Goal: Check status: Check status

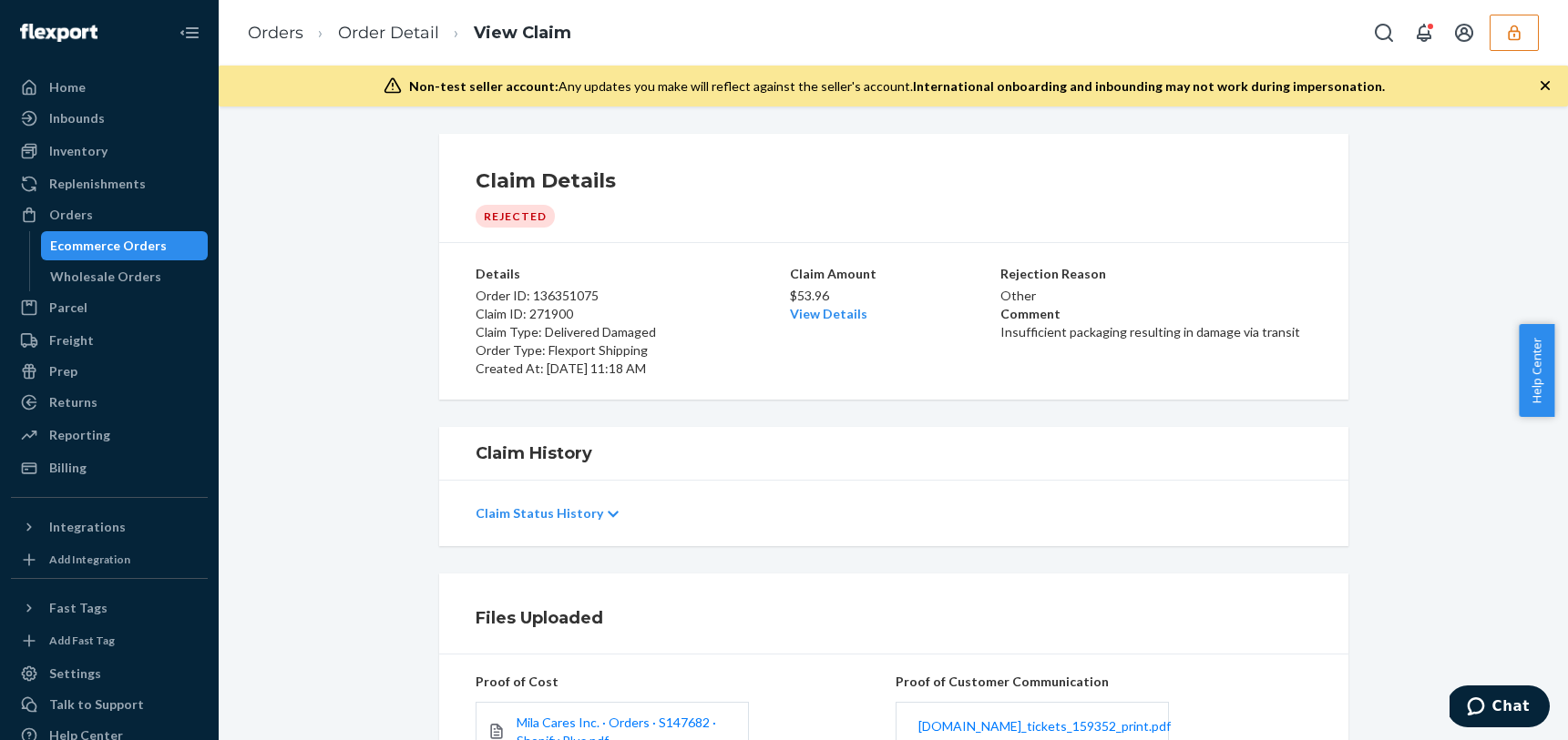
click at [1539, 38] on div "Orders Order Detail View Claim" at bounding box center [893, 32] width 1349 height 66
click at [1514, 37] on icon "button" at bounding box center [1514, 32] width 18 height 18
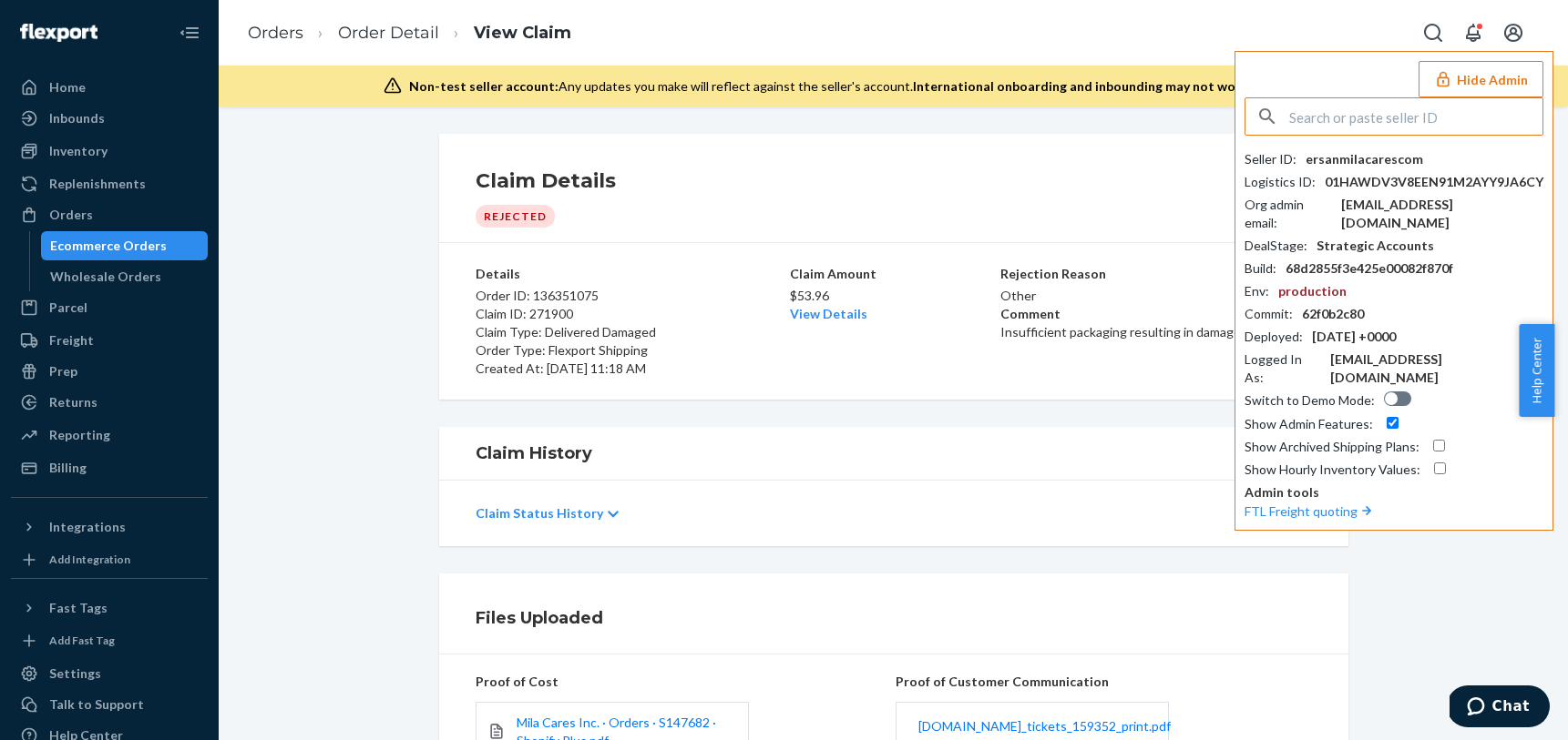
click at [1332, 114] on input "text" at bounding box center [1416, 117] width 254 height 36
type input "x"
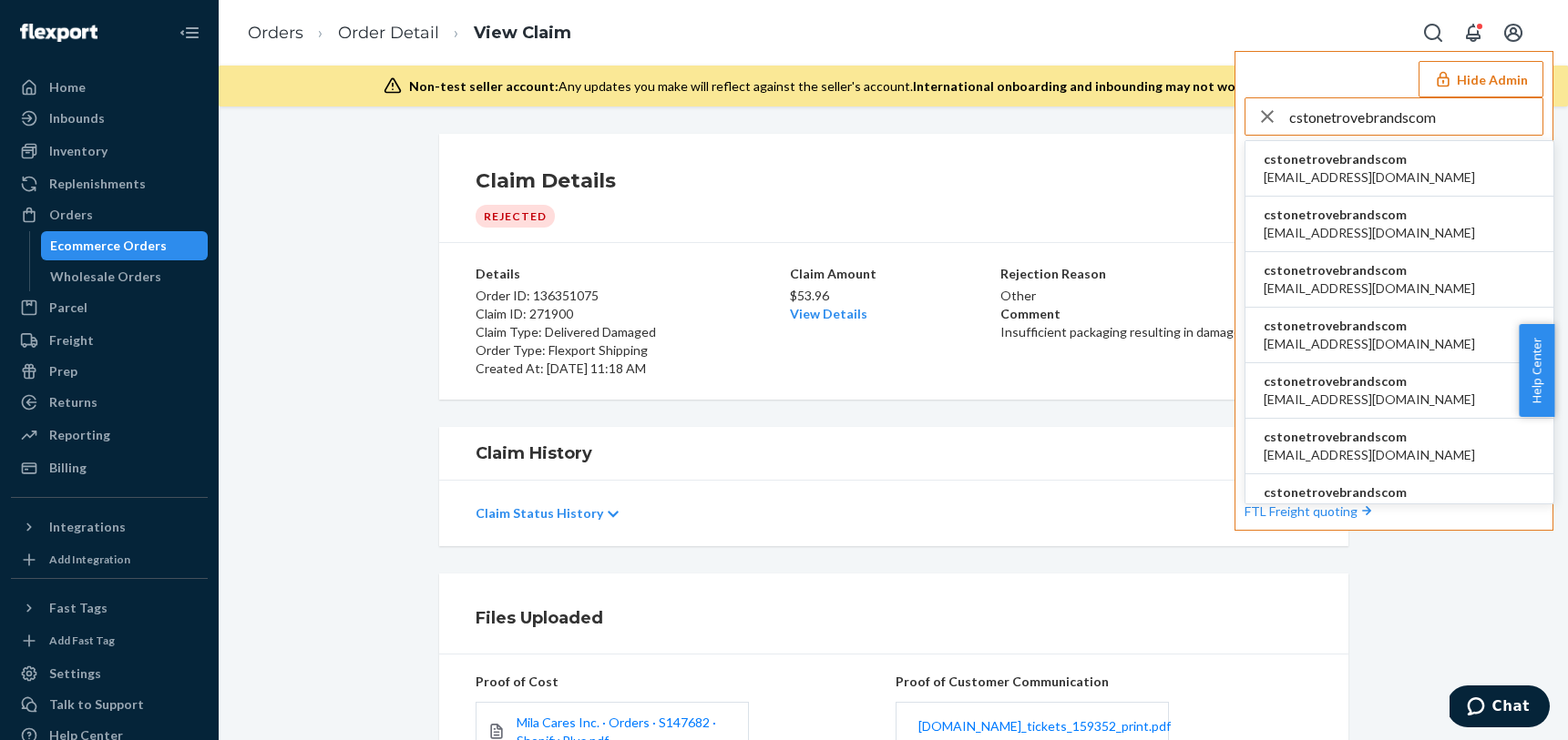
type input "cstonetrovebrandscom"
click at [1450, 155] on li "cstonetrovebrandscom aangerhofer@trovebrands.com" at bounding box center [1400, 169] width 308 height 55
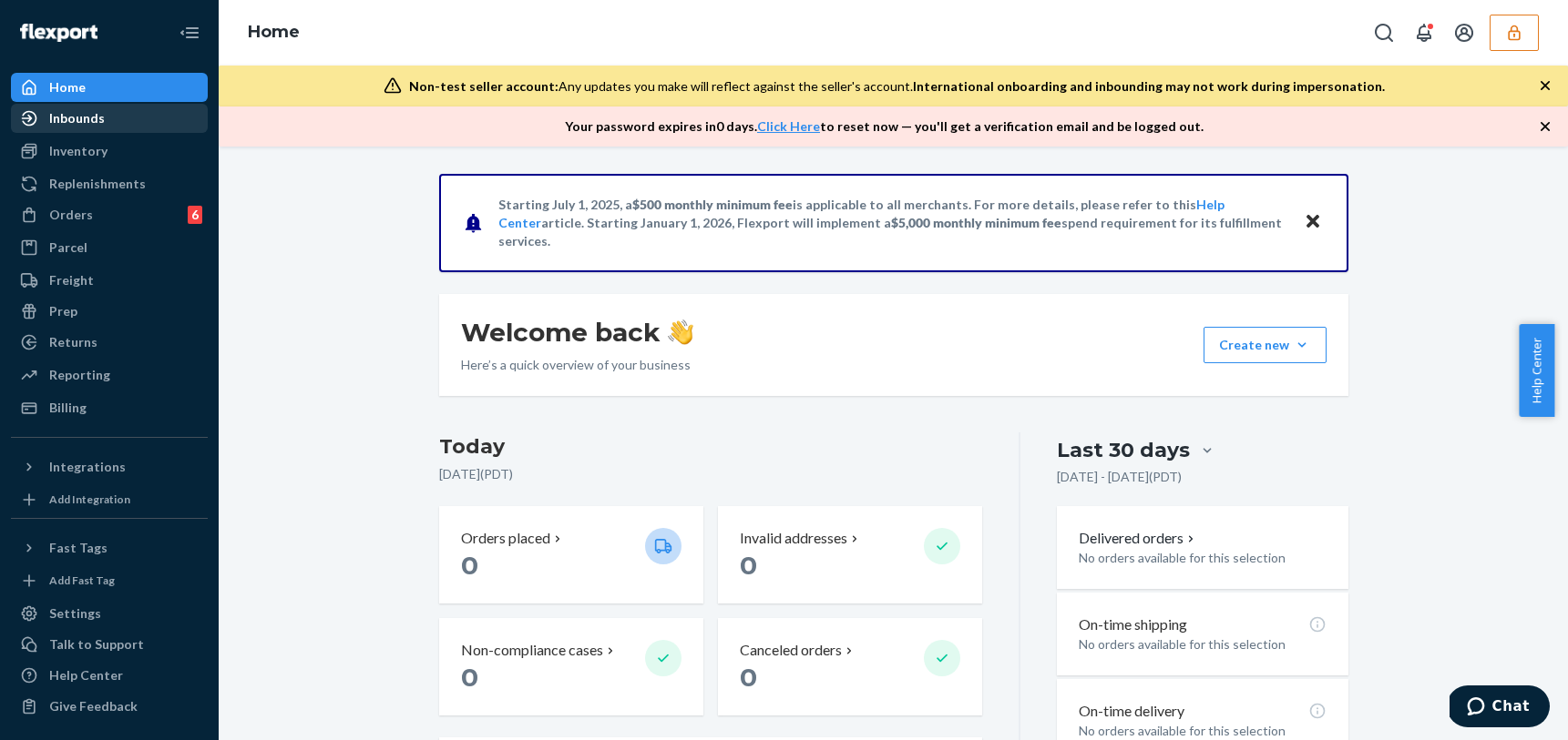
click at [93, 124] on div "Inbounds" at bounding box center [77, 118] width 55 height 18
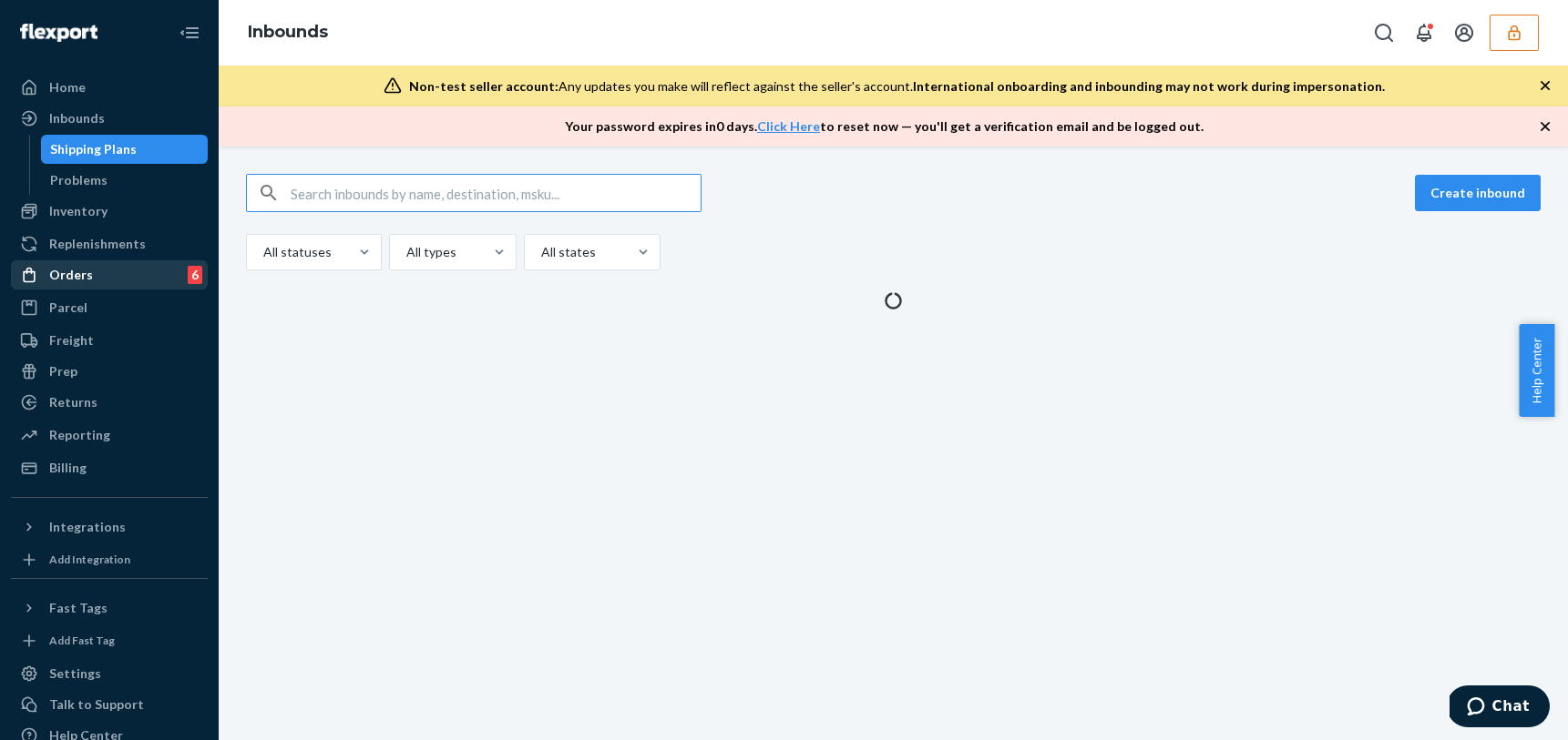
click at [91, 280] on div "Orders 6" at bounding box center [108, 275] width 193 height 26
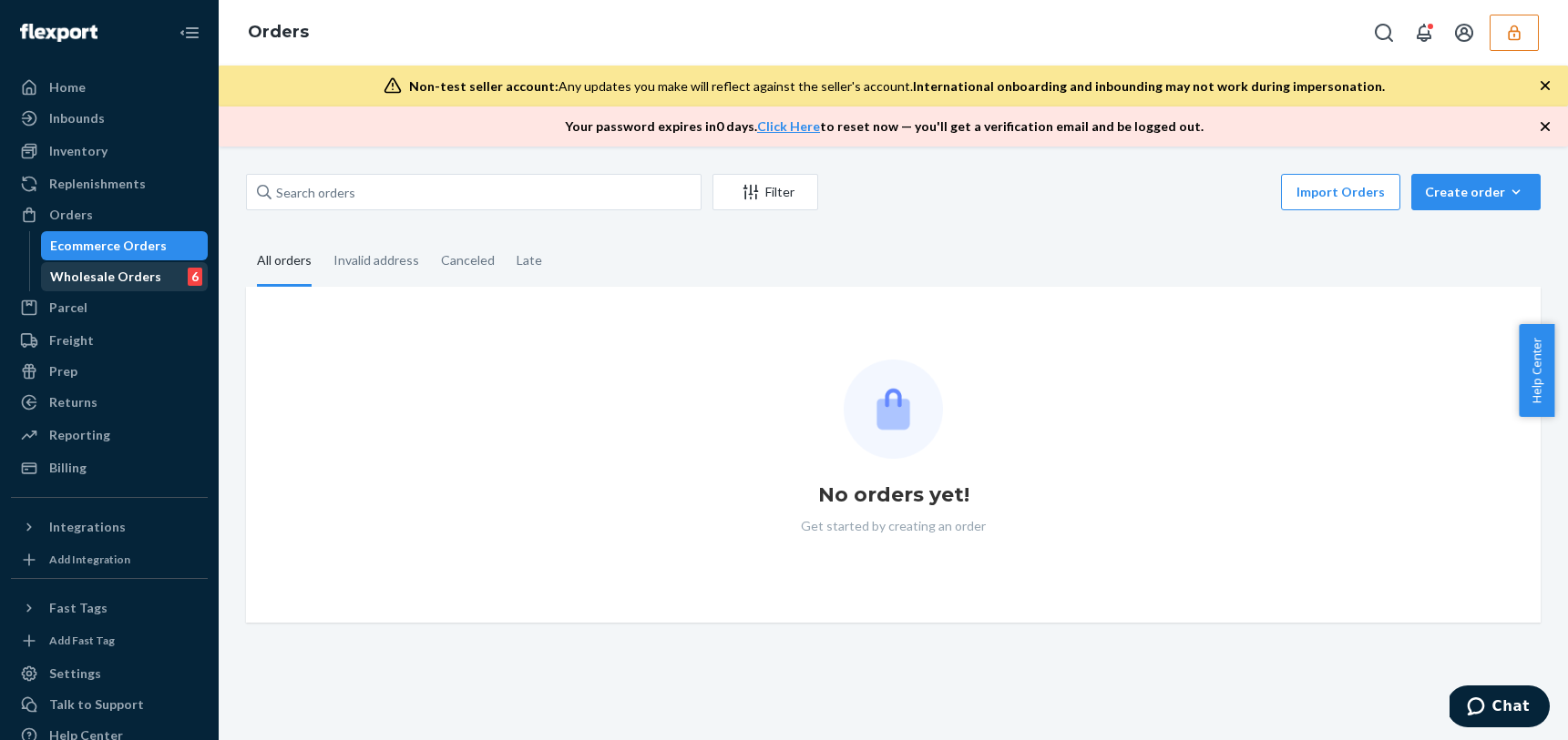
click at [103, 282] on div "Wholesale Orders" at bounding box center [105, 276] width 111 height 18
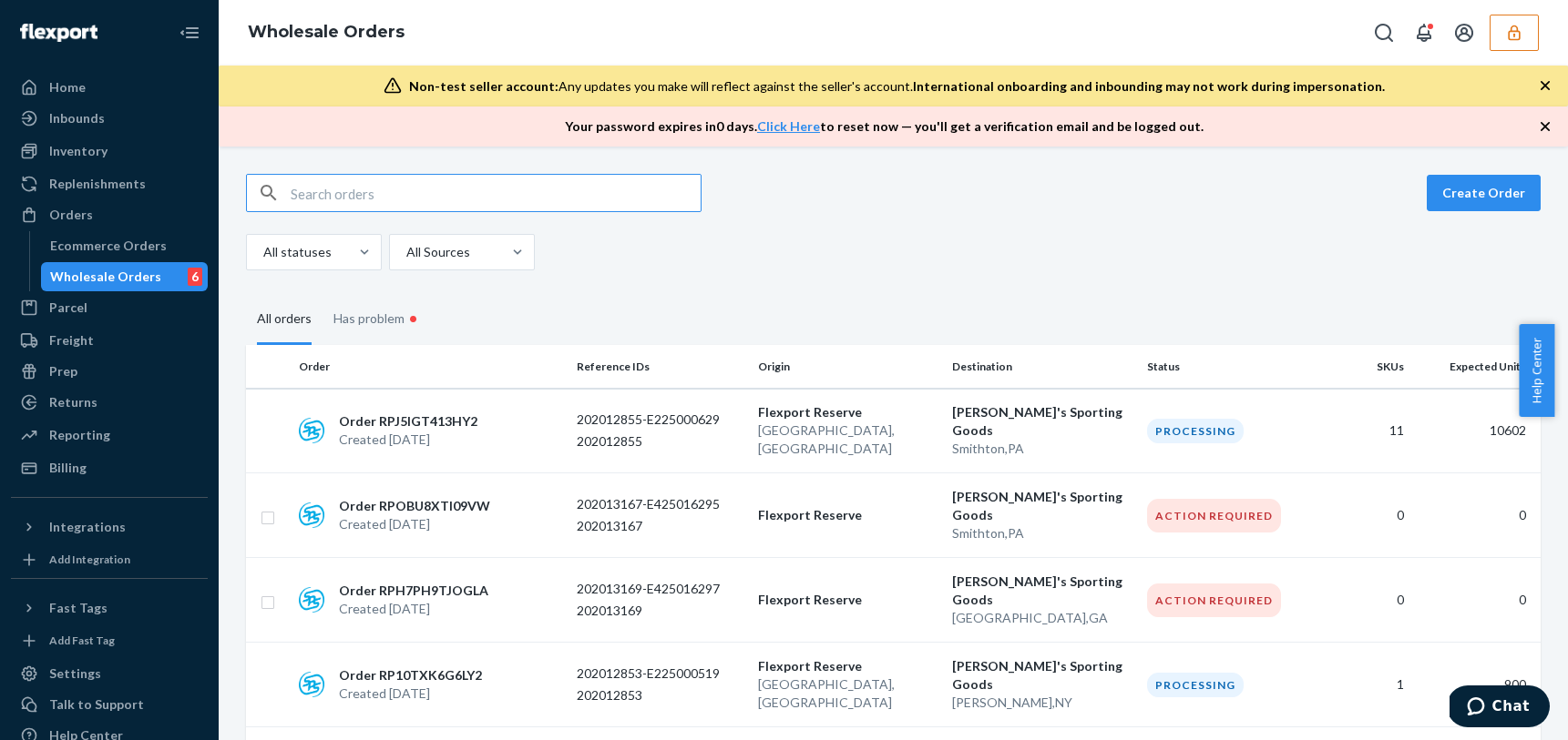
click at [352, 191] on input "text" at bounding box center [495, 193] width 410 height 36
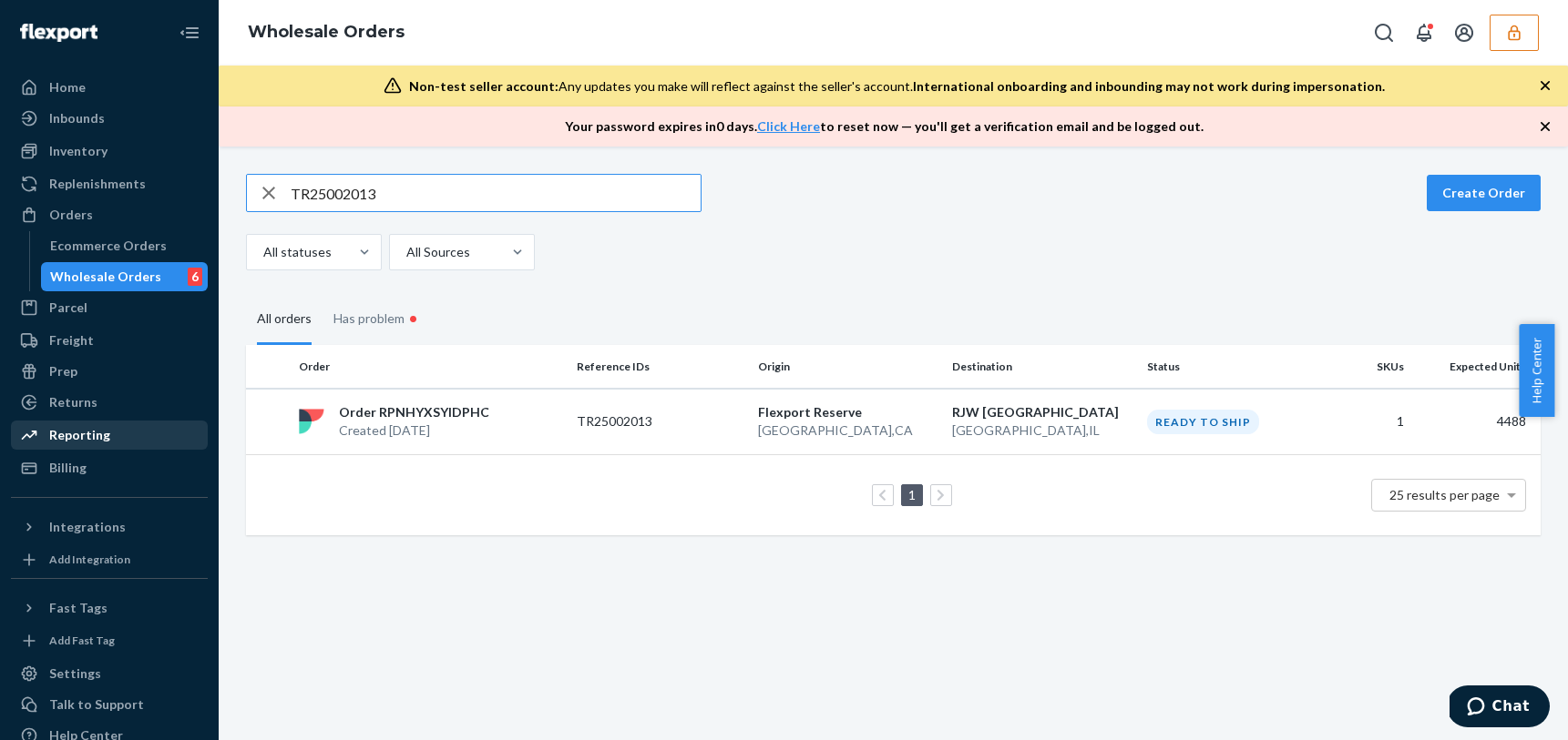
type input "TR25002013"
click at [484, 423] on div "Order RPNHYXSYIDPHC Created Sep 12, 2025" at bounding box center [430, 422] width 277 height 36
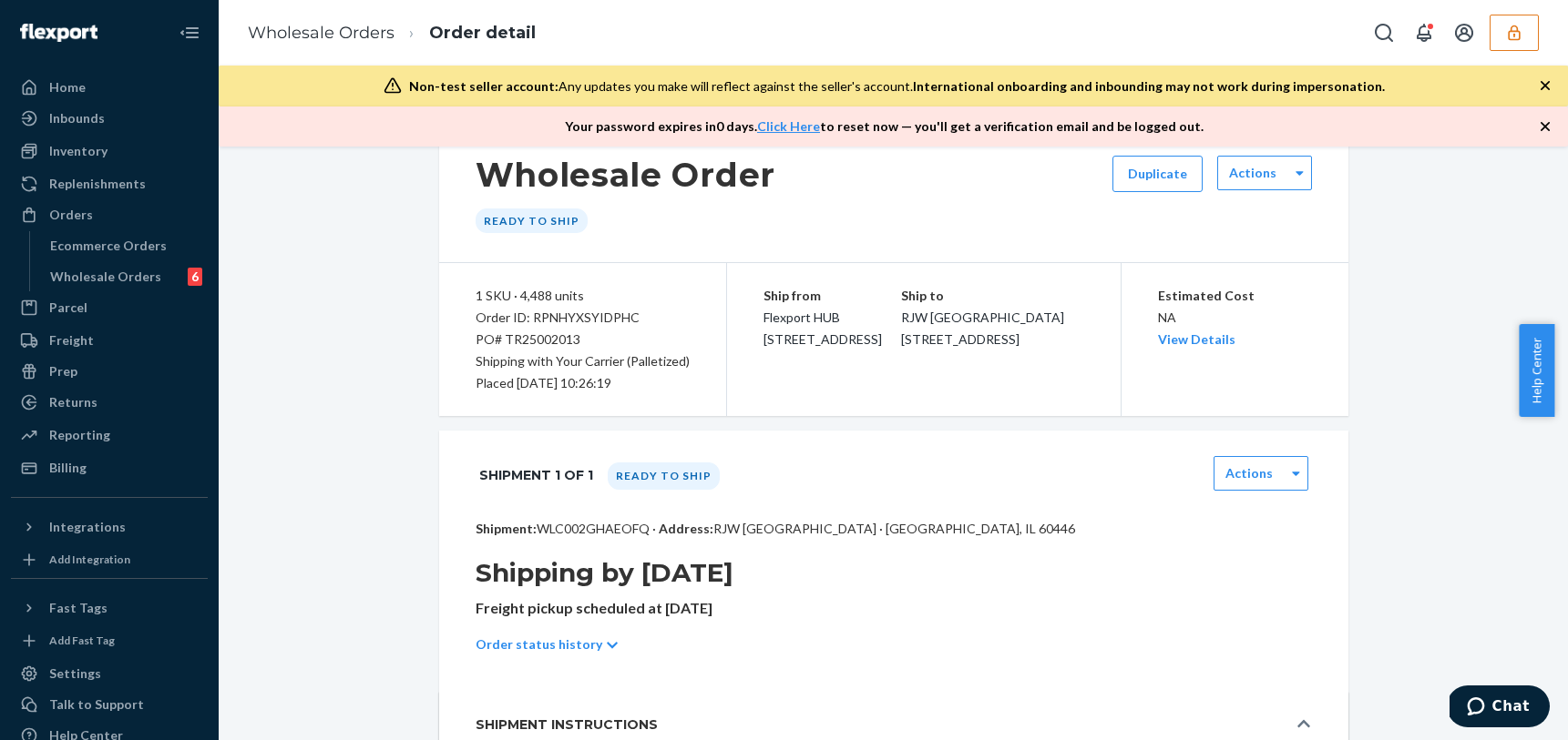
scroll to position [137, 0]
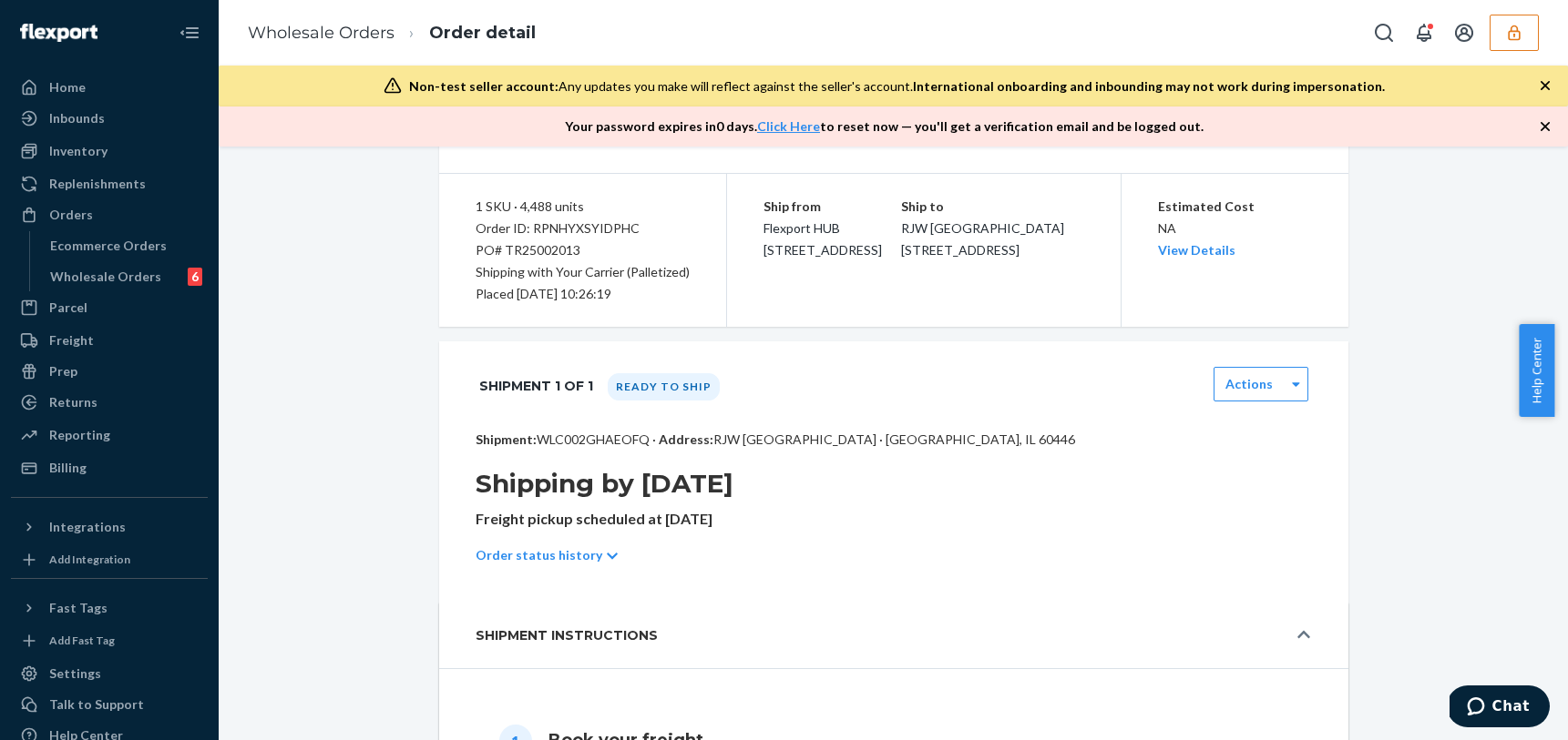
click at [609, 441] on p "Shipment: WLC002GHAEOFQ · Address: RJW Chicago · Romeoville, IL 60446" at bounding box center [893, 439] width 836 height 18
copy p "WLC002GHAEOFQ"
click at [1491, 33] on button "button" at bounding box center [1515, 32] width 49 height 36
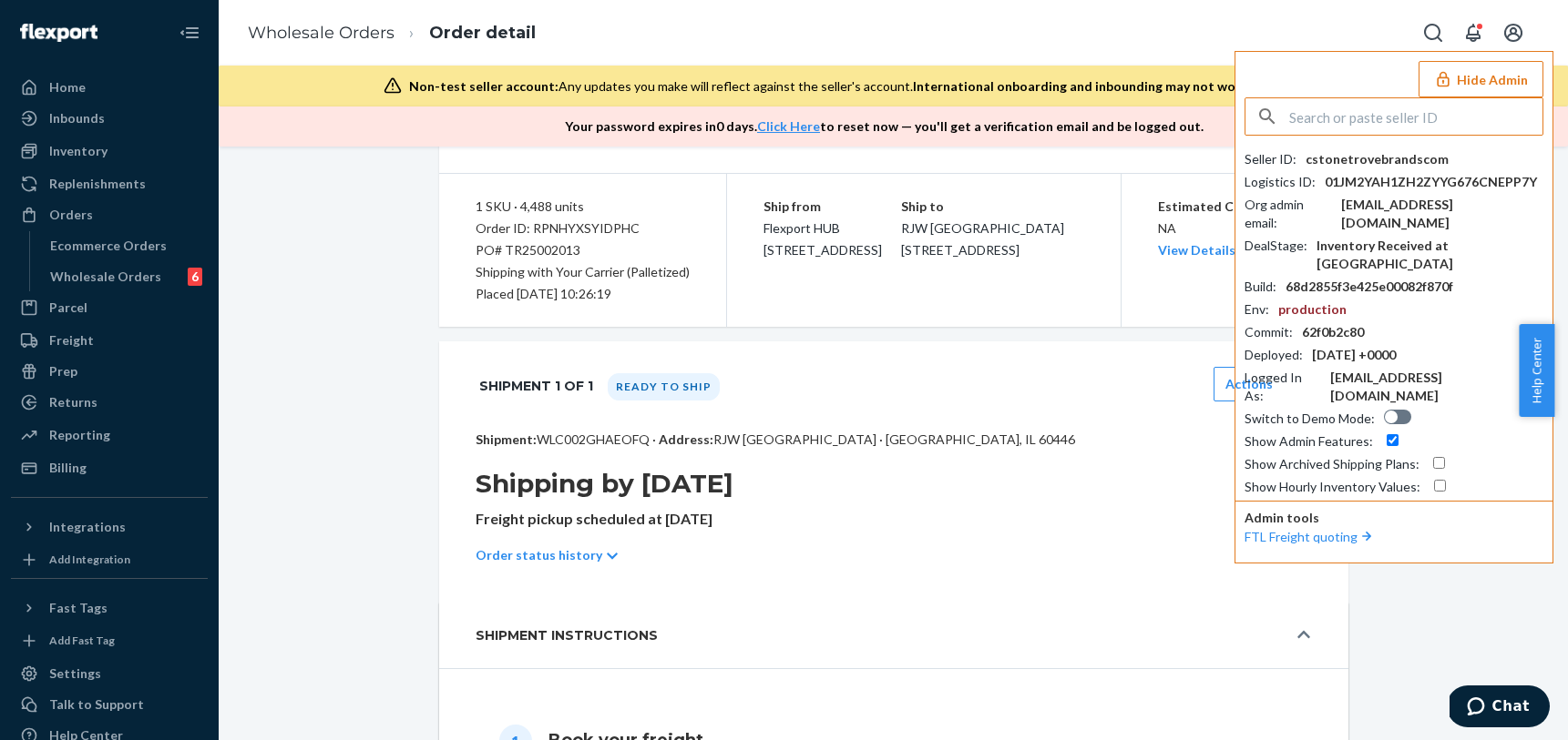
click at [1356, 123] on input "text" at bounding box center [1416, 117] width 254 height 36
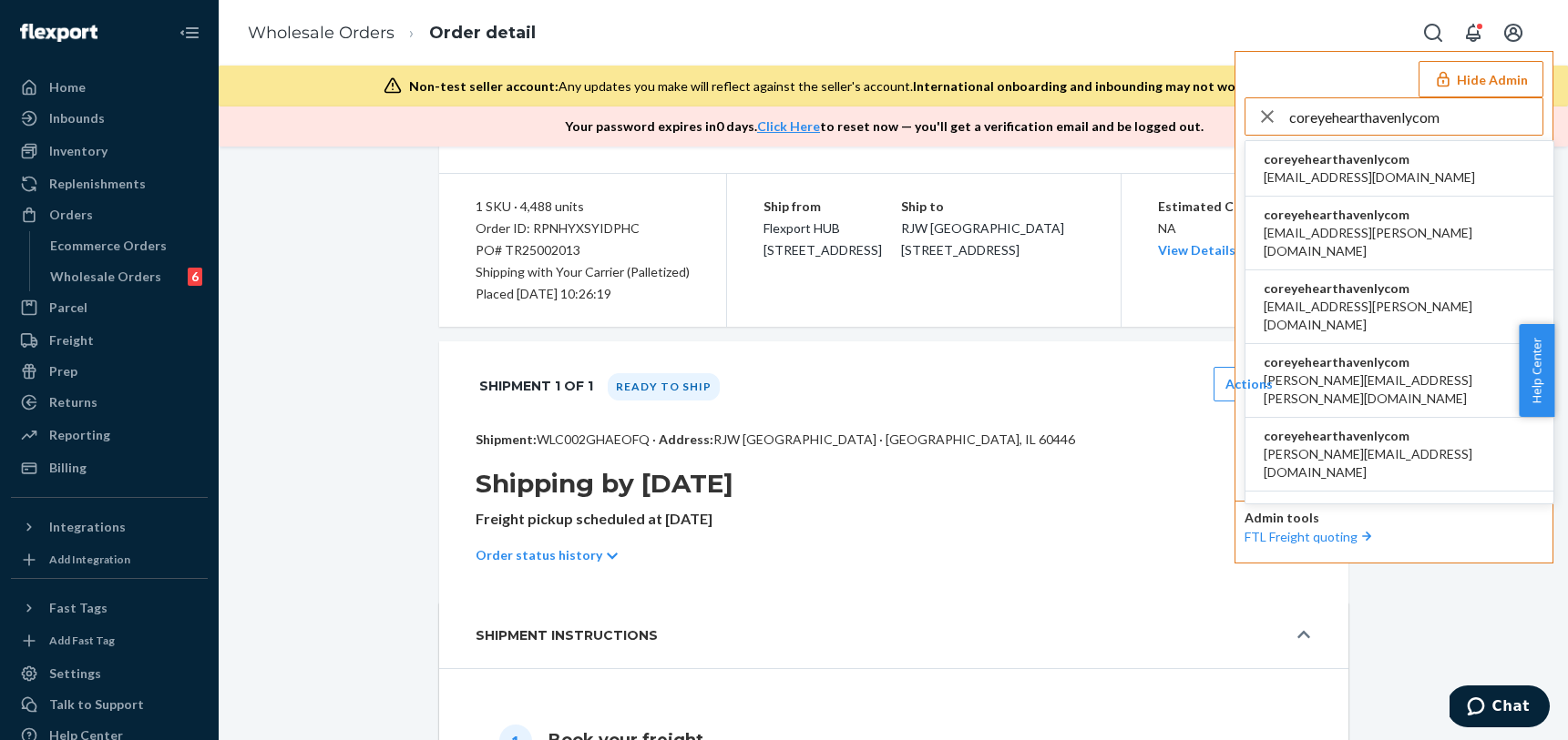
type input "coreyehearthavenlycom"
click at [1363, 165] on span "coreyehearthavenlycom" at bounding box center [1369, 159] width 211 height 18
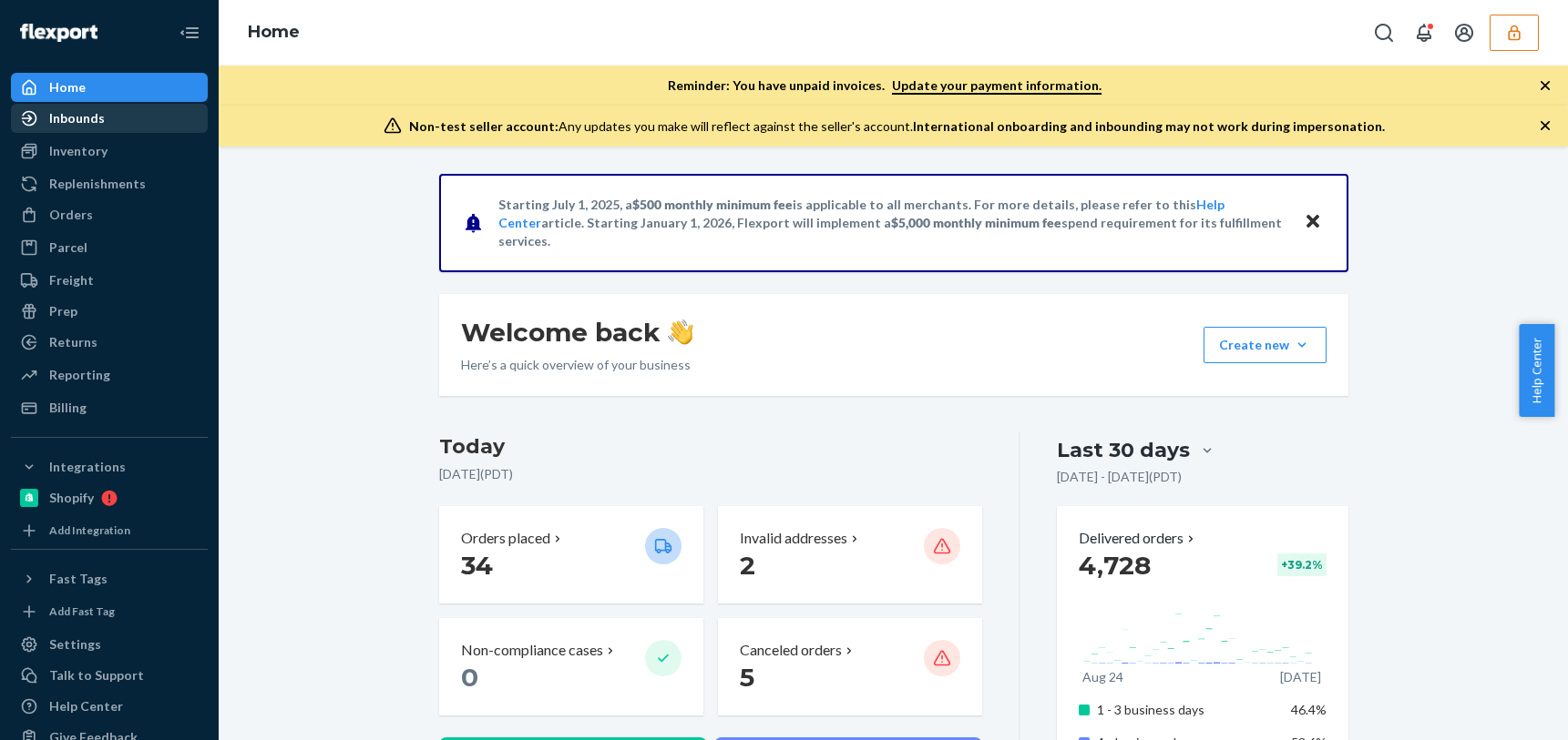
click at [108, 117] on div "Inbounds" at bounding box center [108, 118] width 193 height 26
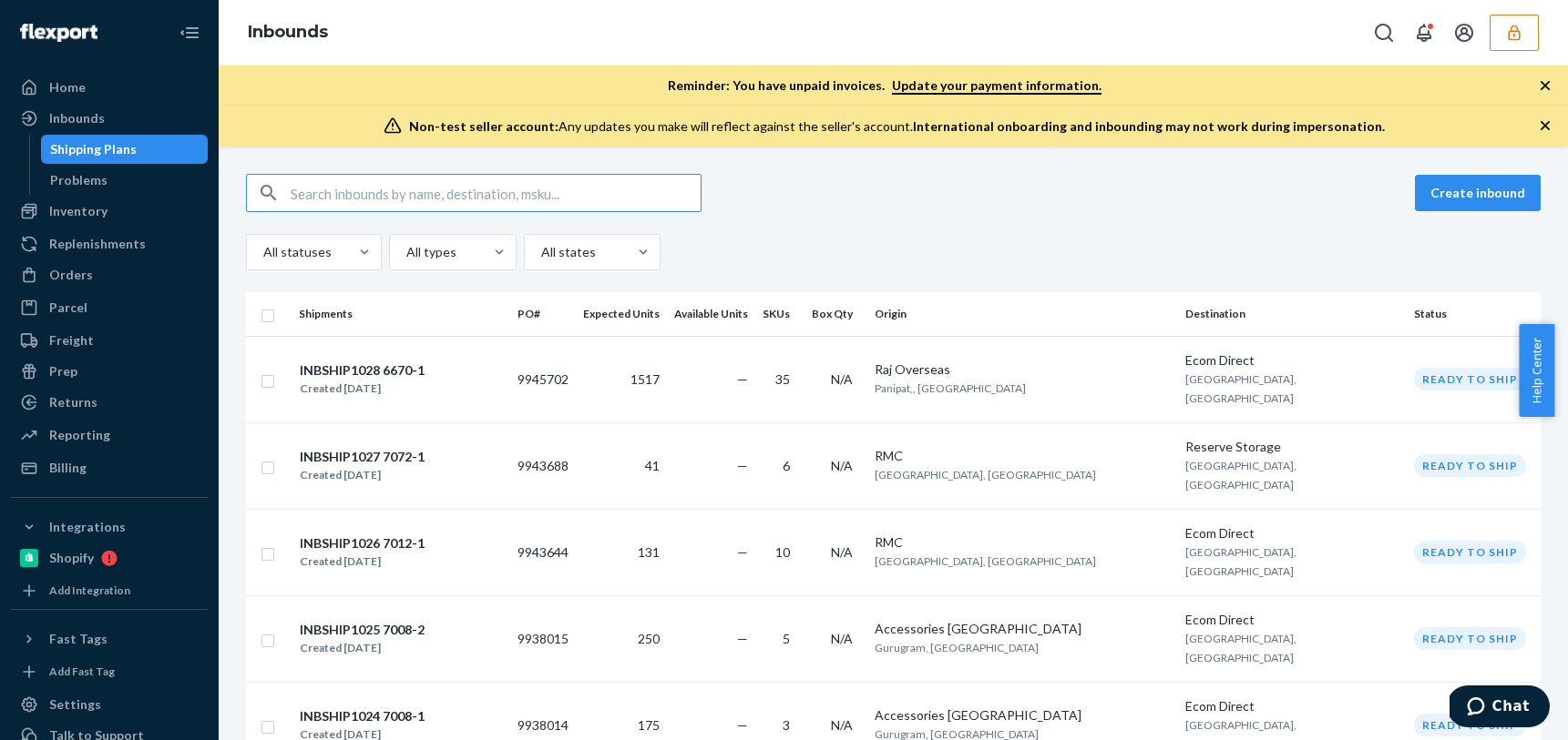
click at [335, 195] on input "text" at bounding box center [495, 193] width 410 height 36
paste input "6919-1"
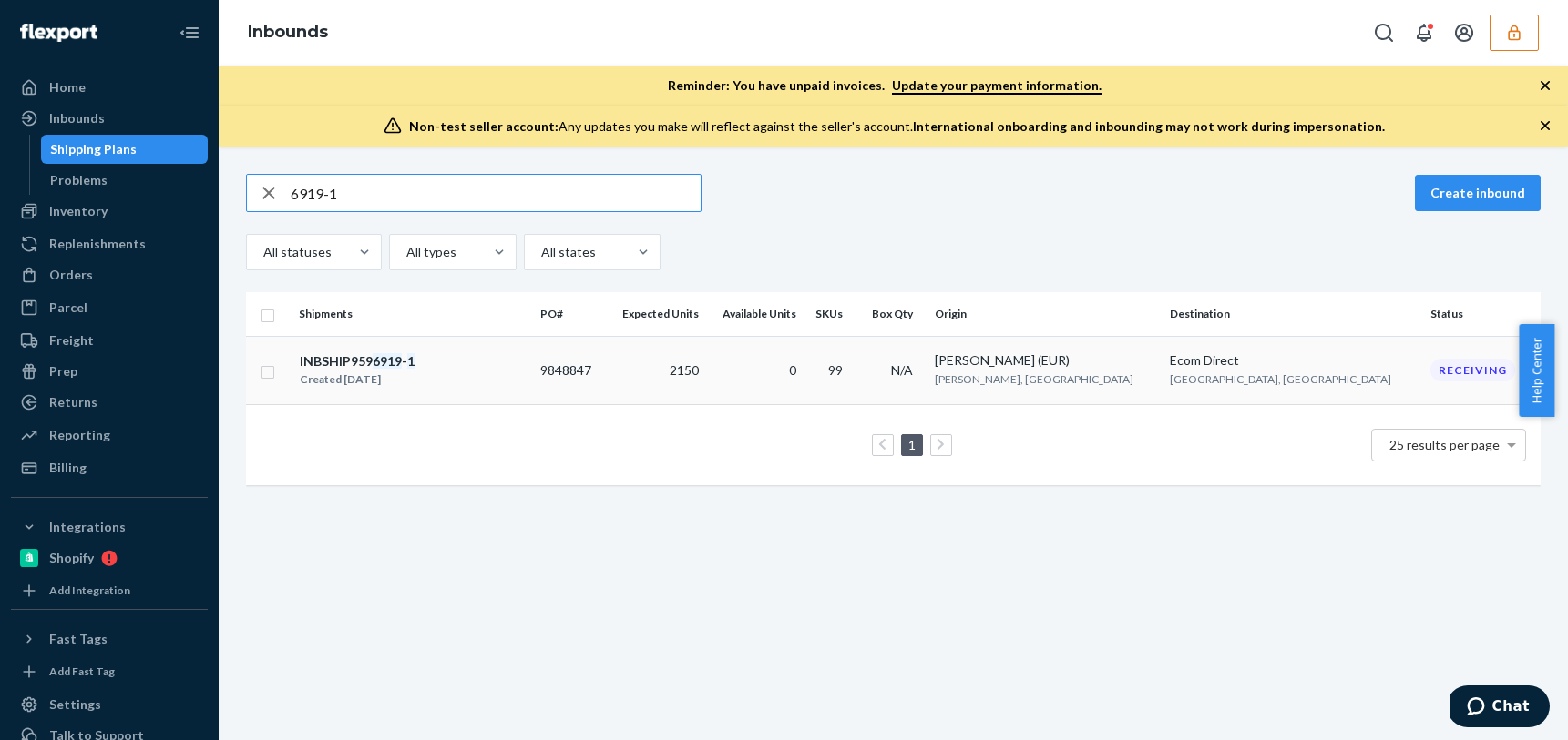
type input "6919-1"
drag, startPoint x: 298, startPoint y: 363, endPoint x: 413, endPoint y: 362, distance: 115.0
click at [414, 364] on div "INBSHIP959 6919 - 1" at bounding box center [356, 361] width 115 height 18
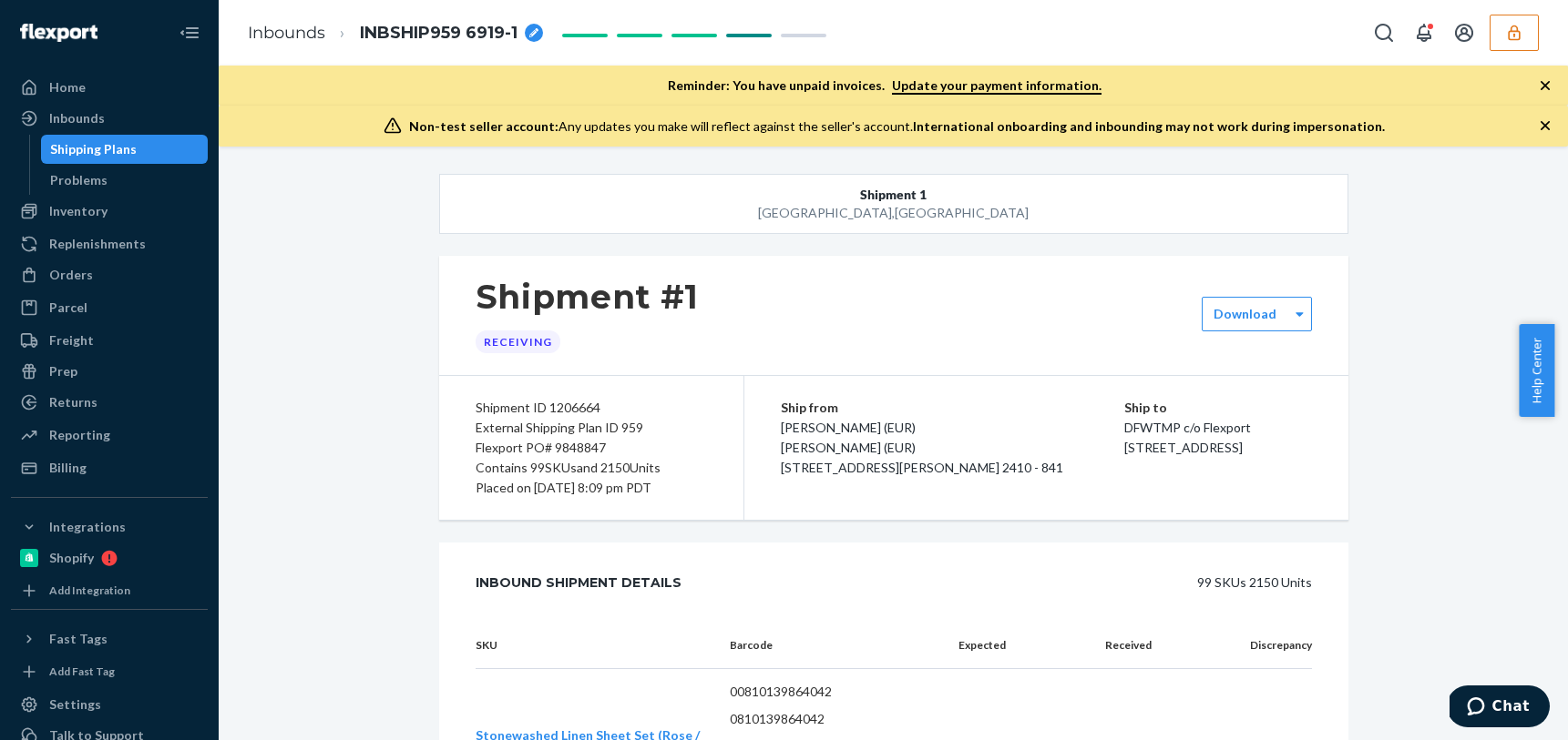
scroll to position [121, 0]
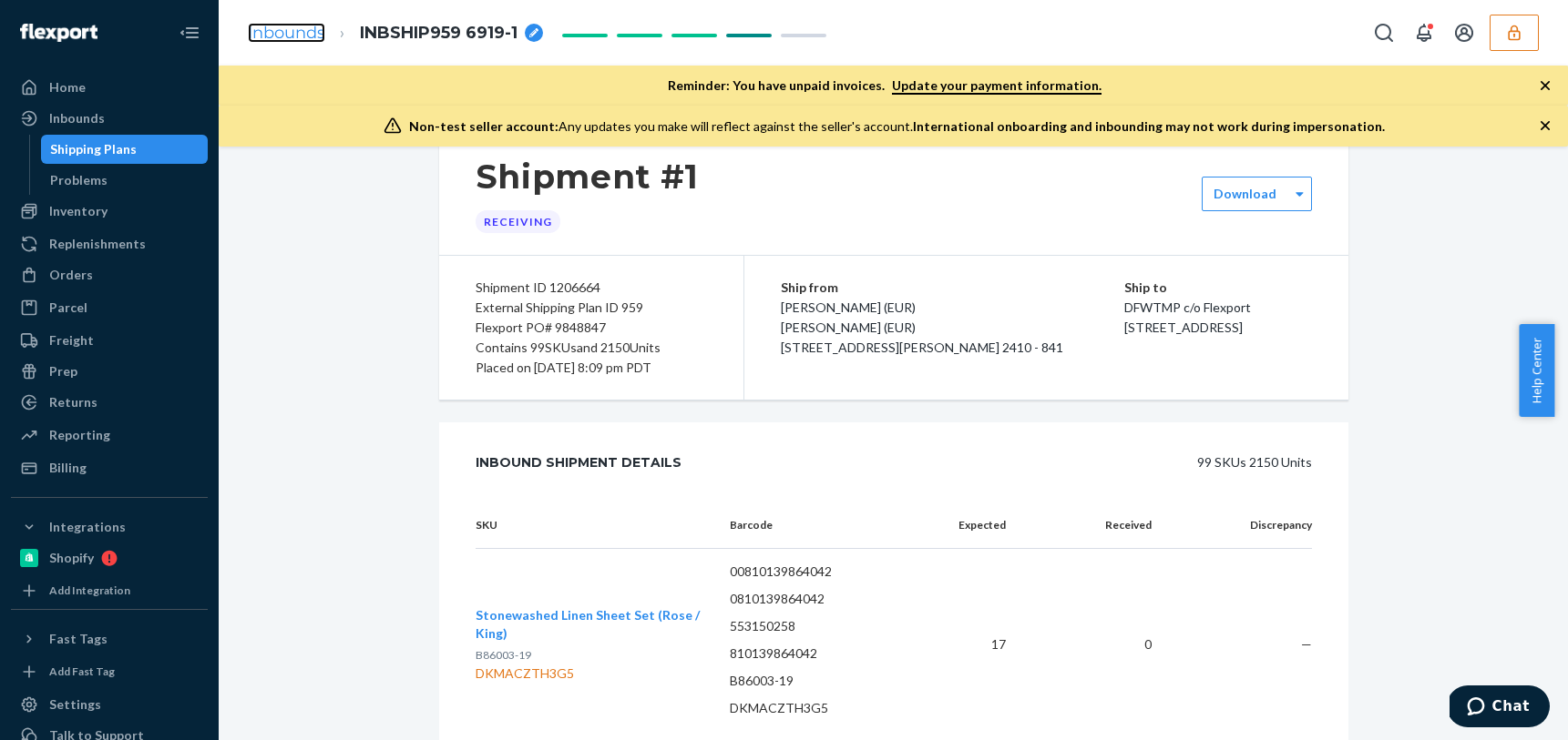
click at [307, 37] on link "Inbounds" at bounding box center [286, 32] width 77 height 20
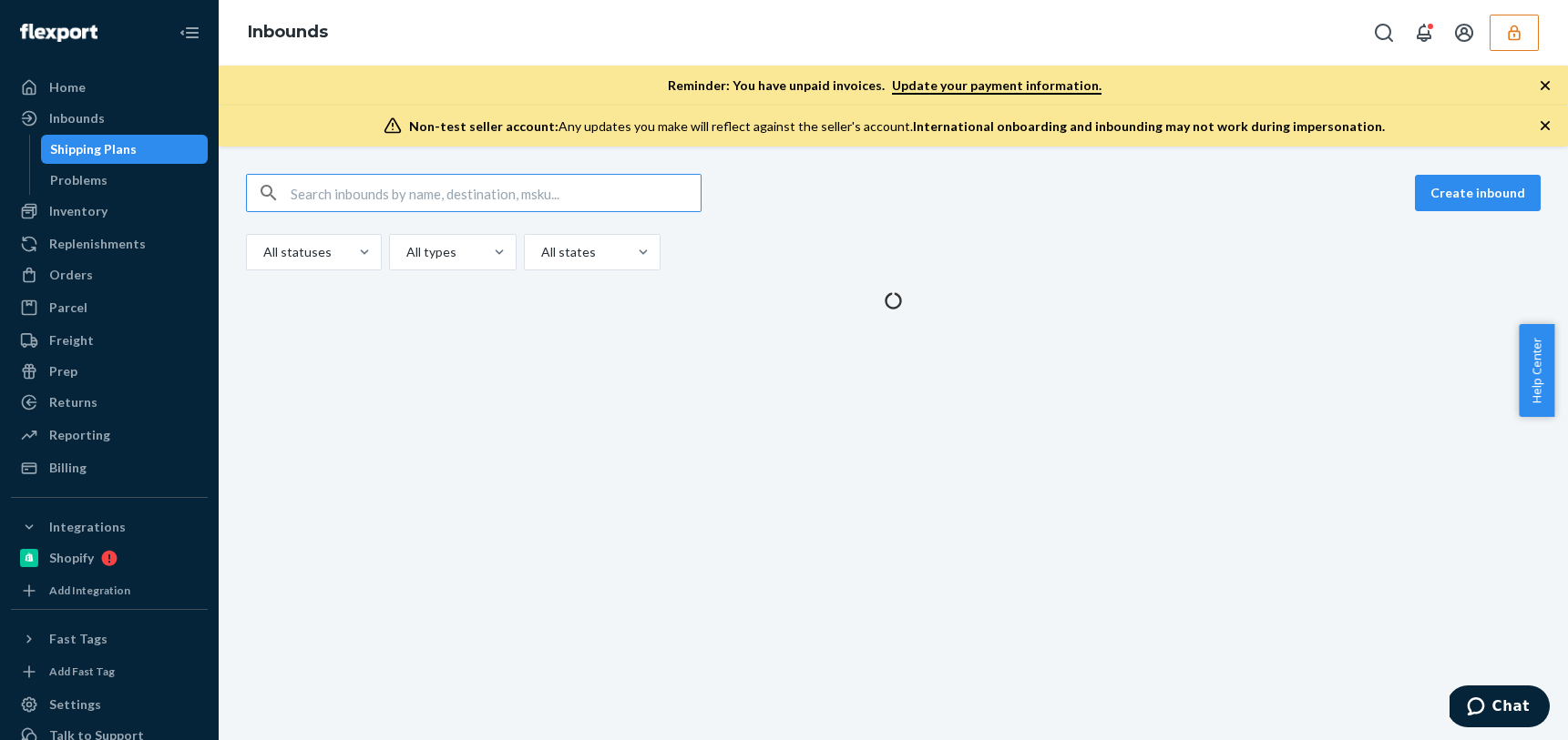
click at [394, 209] on input "text" at bounding box center [495, 193] width 410 height 36
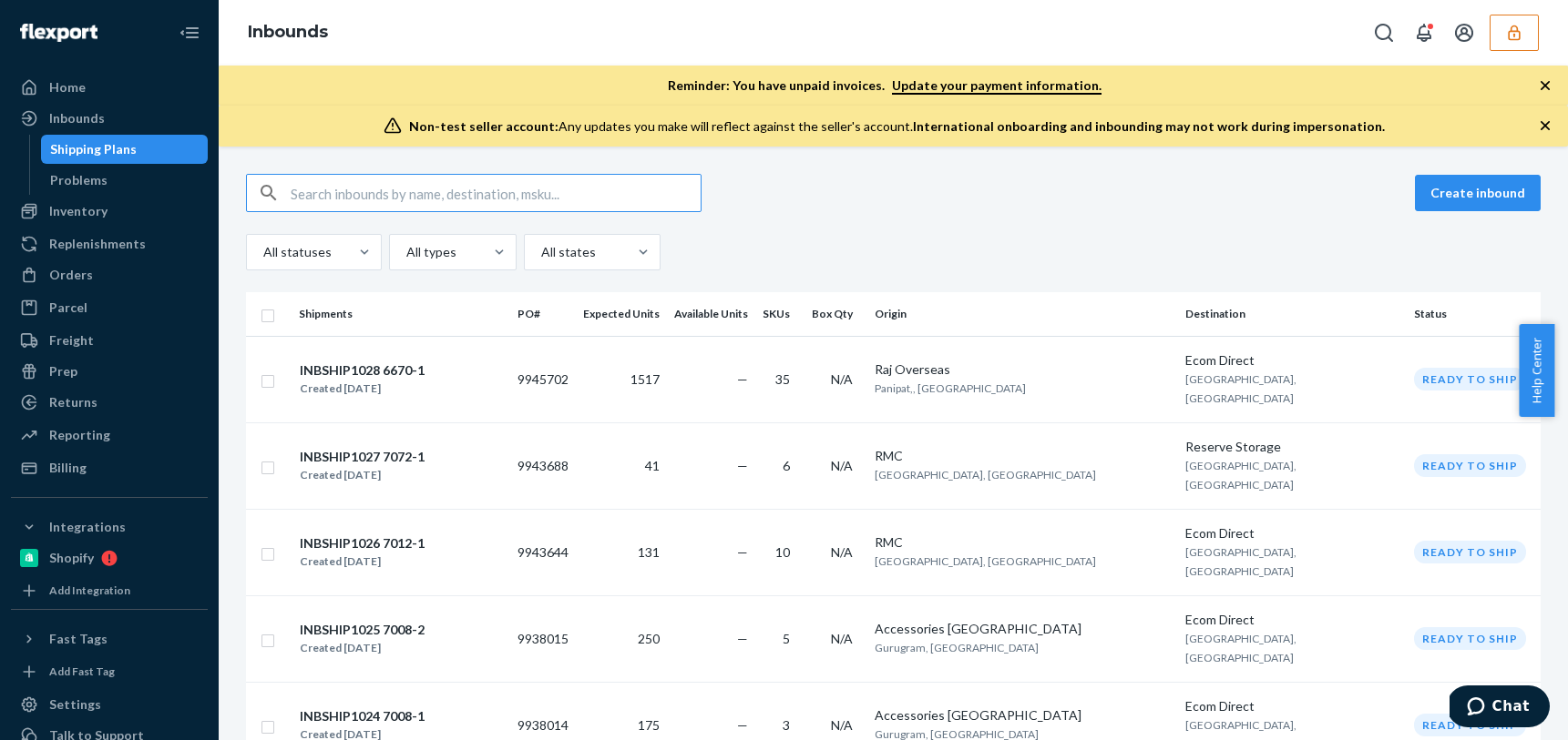
type input "INBSHIP959 6919-1"
click at [387, 199] on input "text" at bounding box center [495, 193] width 410 height 36
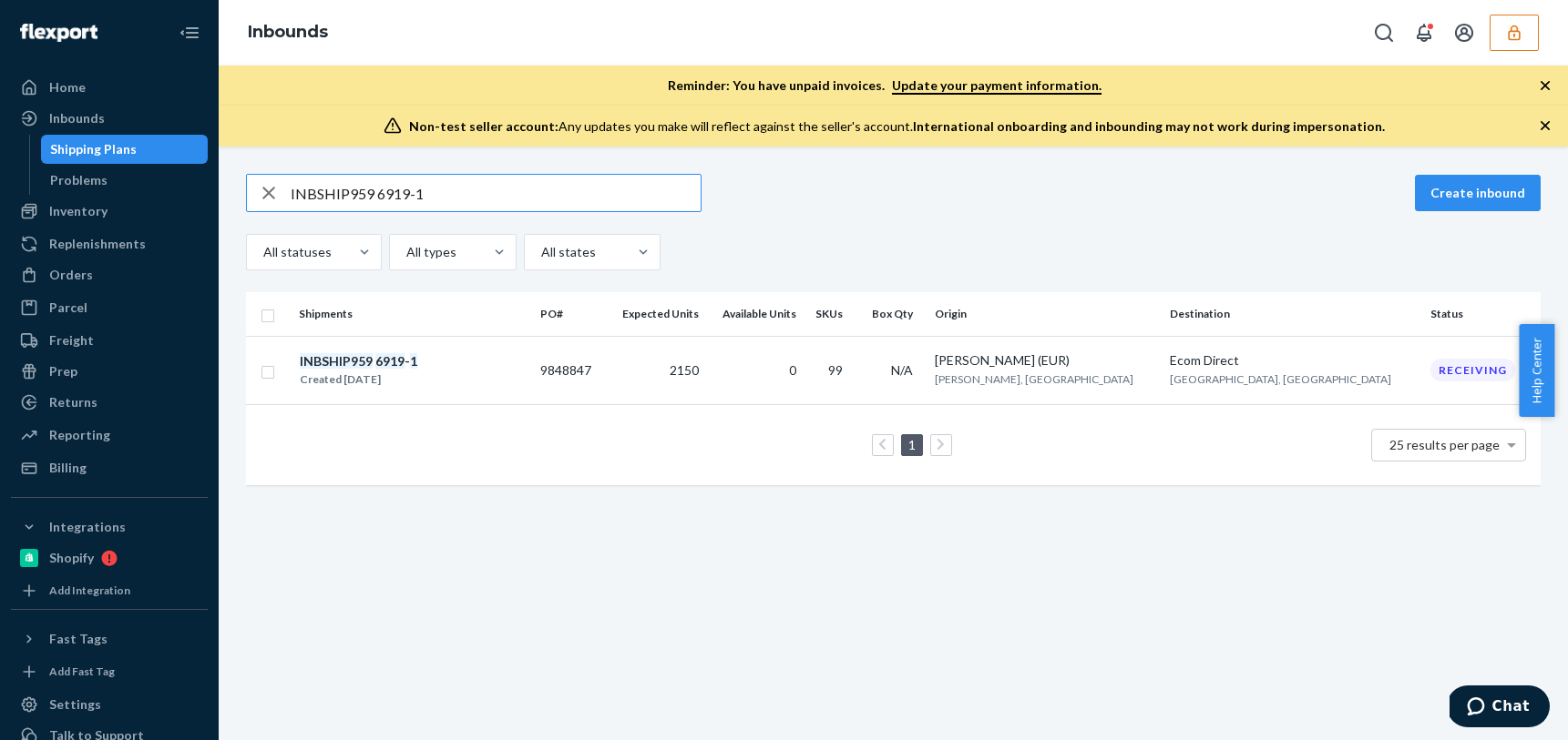
click at [430, 204] on input "INBSHIP959 6919-1" at bounding box center [495, 193] width 410 height 36
drag, startPoint x: 451, startPoint y: 196, endPoint x: 190, endPoint y: 137, distance: 267.6
click at [191, 139] on div "Home Inbounds Shipping Plans Problems Inventory Products Branded Packaging Repl…" at bounding box center [784, 370] width 1568 height 740
paste input "9790255-DTC"
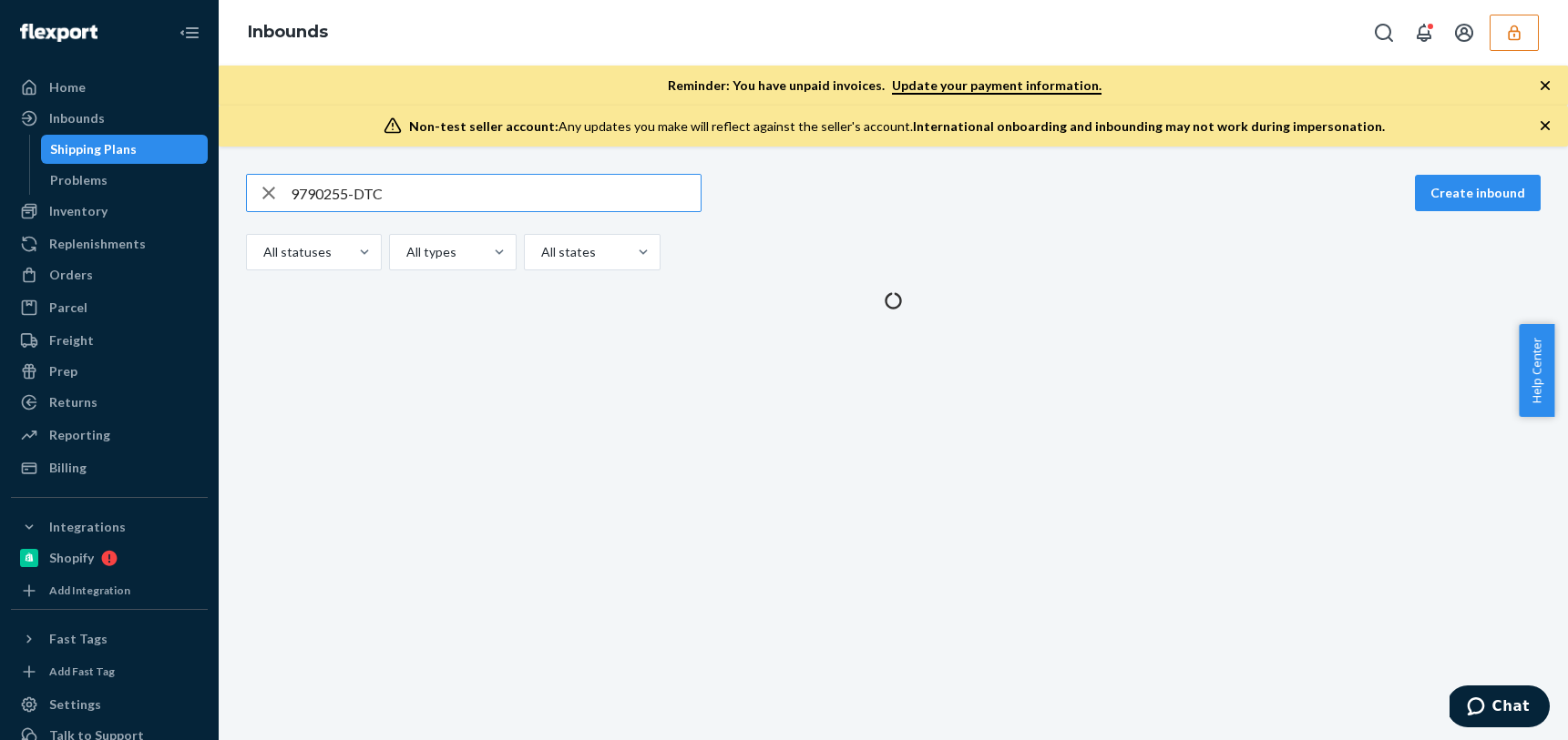
click at [413, 193] on input "9790255-DTC" at bounding box center [495, 193] width 410 height 36
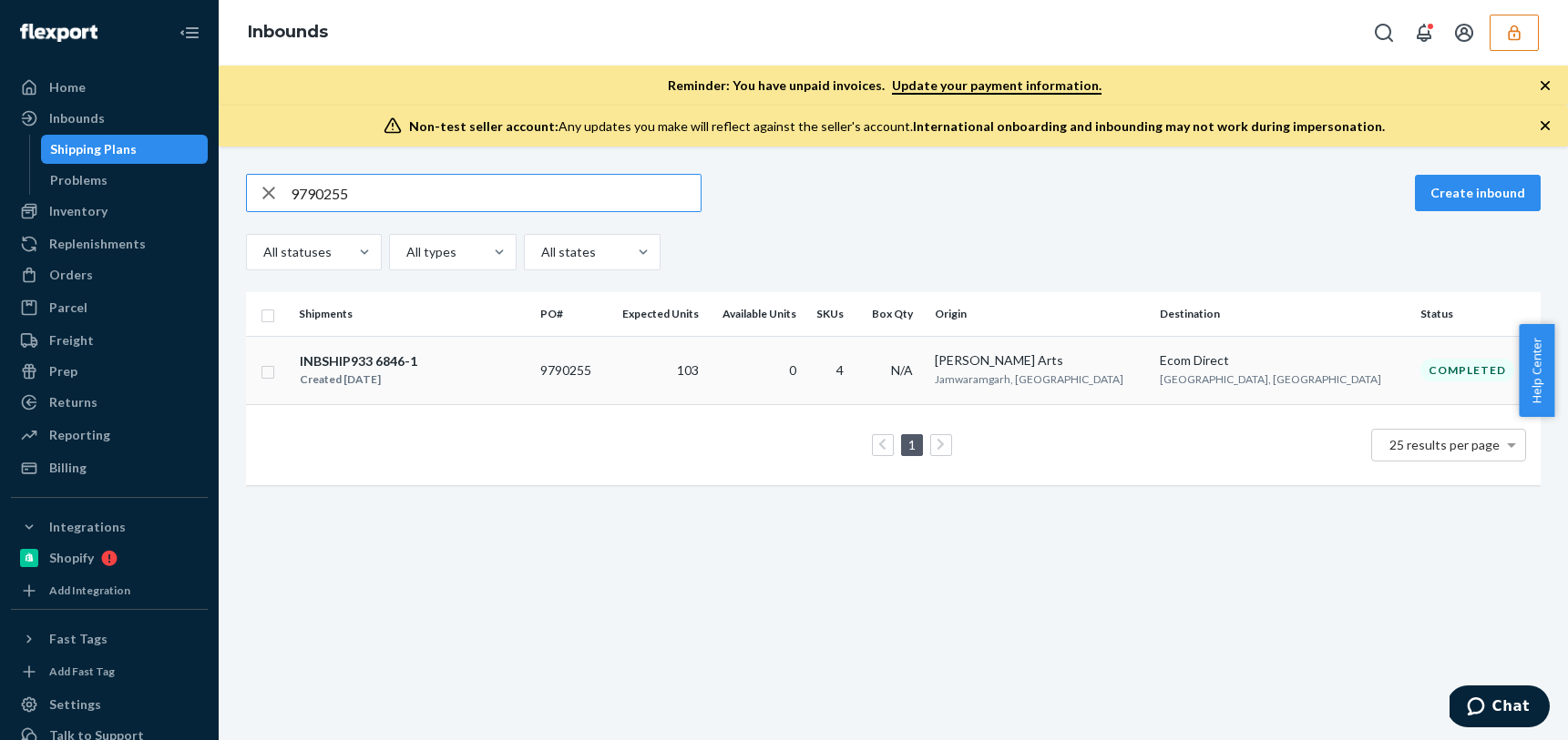
type input "9790255"
click at [513, 371] on div "INBSHIP933 6846-1 Created Jun 10, 2025" at bounding box center [411, 370] width 227 height 38
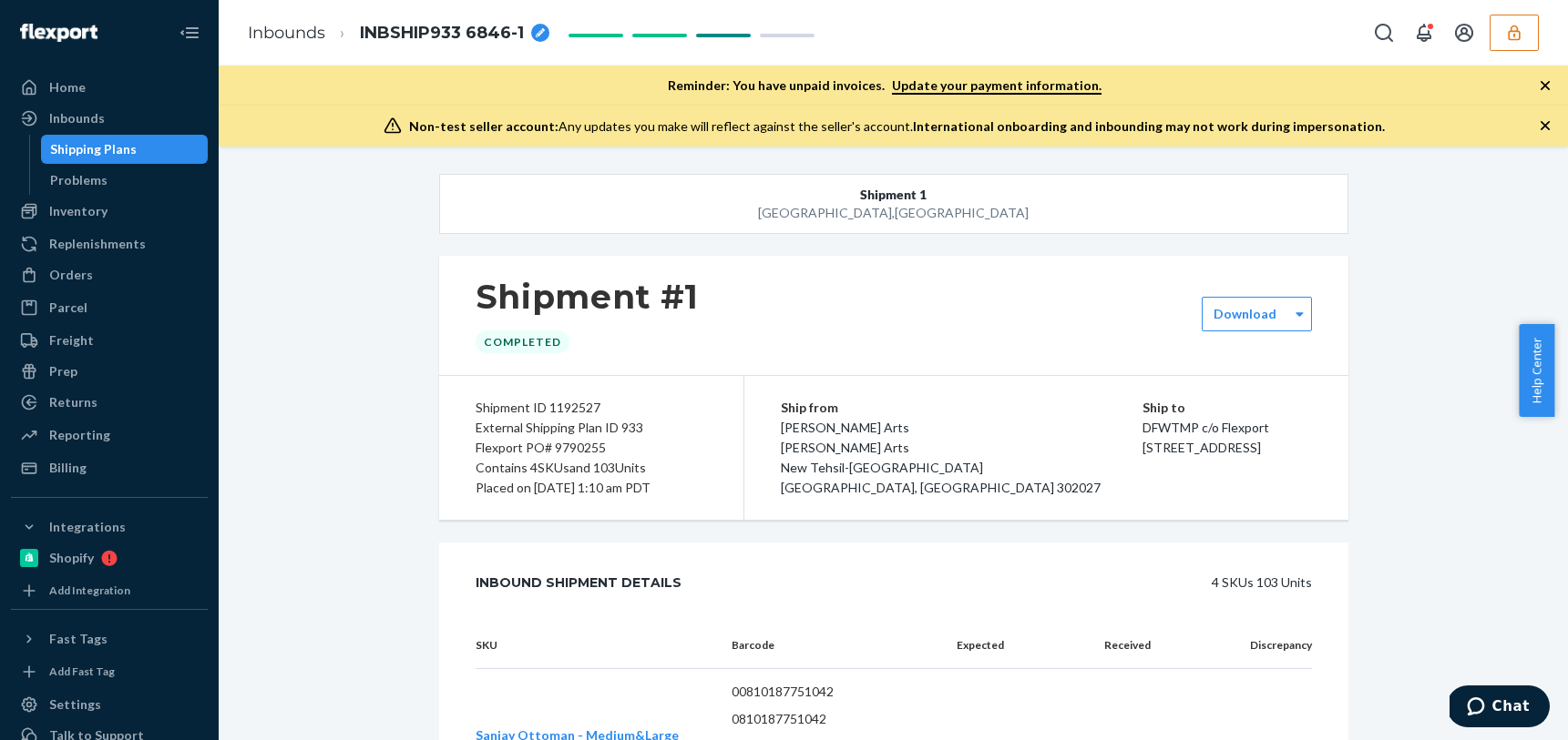
click at [584, 447] on div "Flexport PO# 9790255" at bounding box center [591, 447] width 232 height 20
click at [567, 450] on div "Flexport PO# 9790255" at bounding box center [591, 447] width 232 height 20
copy div "9790255"
click at [568, 446] on div "Flexport PO# 9790255" at bounding box center [591, 447] width 232 height 20
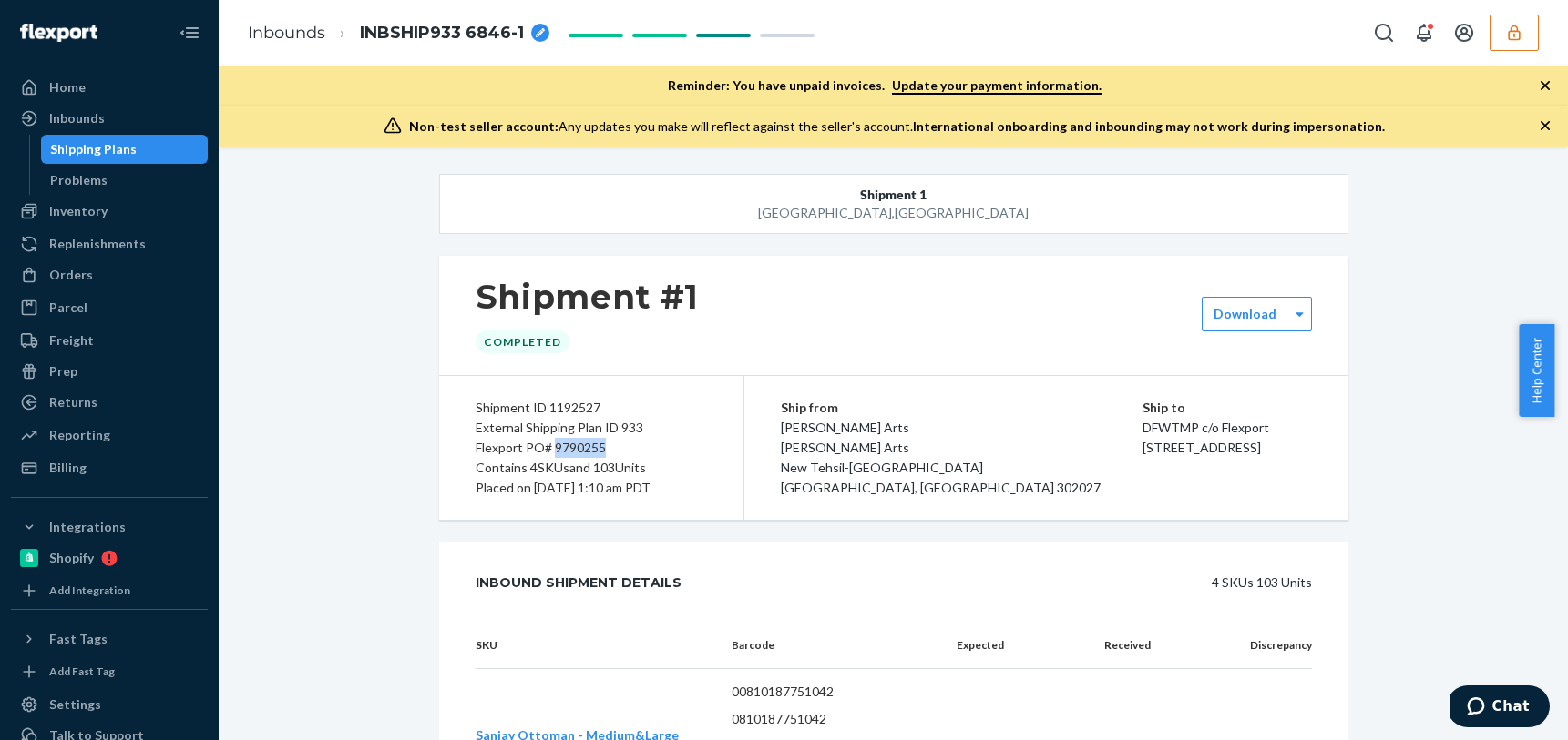
click at [567, 447] on div "Flexport PO# 9790255" at bounding box center [591, 447] width 232 height 20
copy div "9790255"
click at [98, 155] on div "Shipping Plans" at bounding box center [93, 149] width 86 height 18
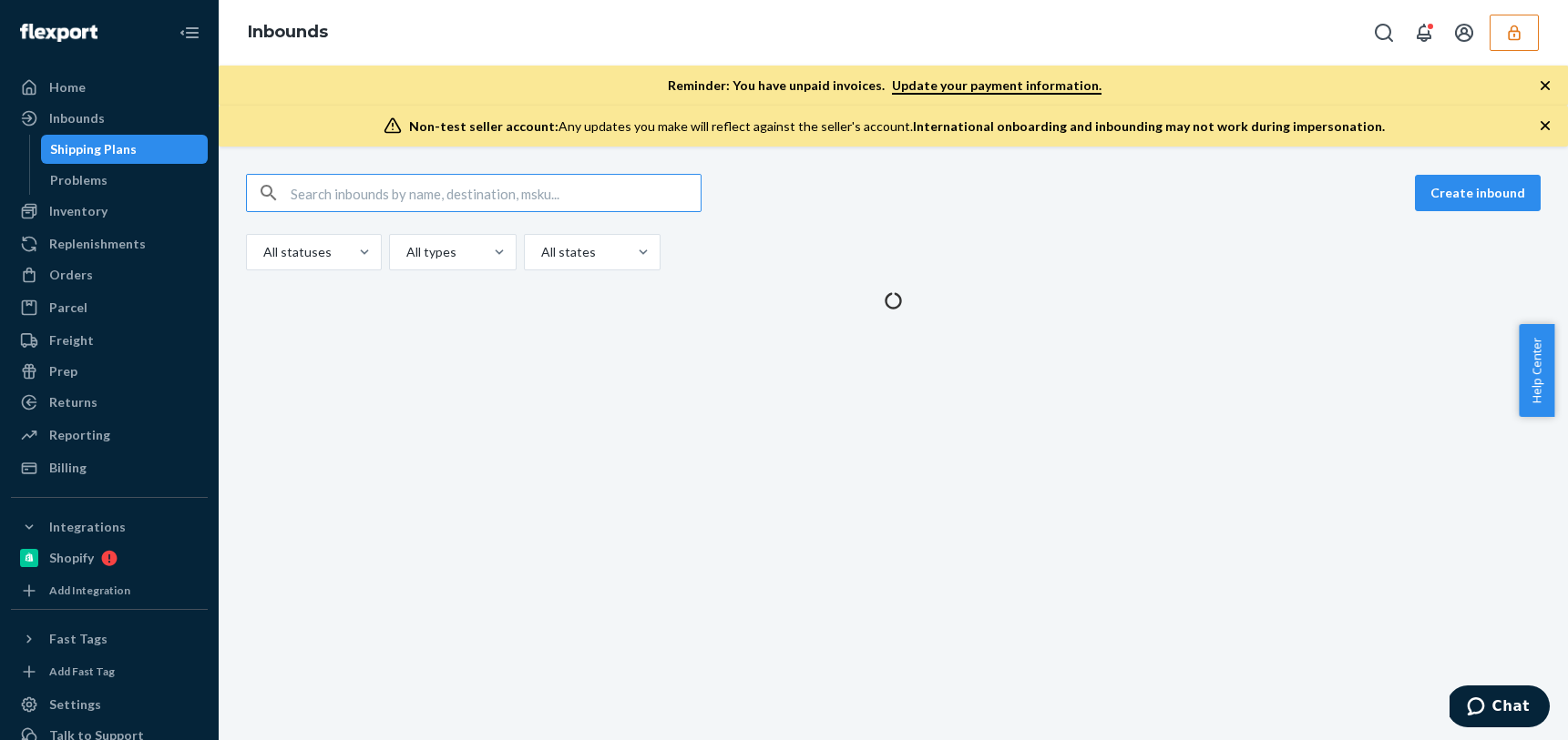
click at [387, 198] on input "text" at bounding box center [495, 193] width 410 height 36
type input "9883240"
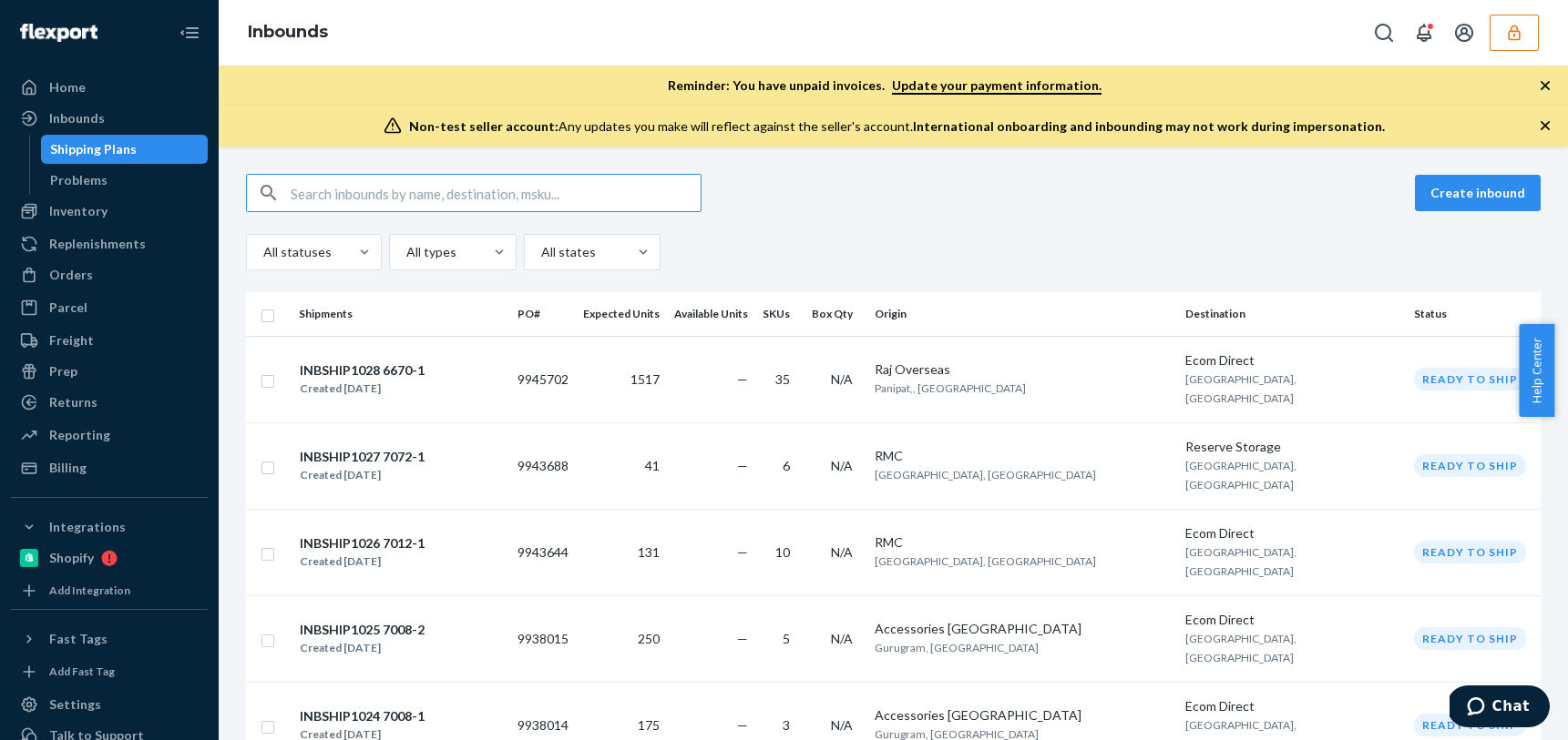
click at [440, 206] on input "text" at bounding box center [495, 193] width 410 height 36
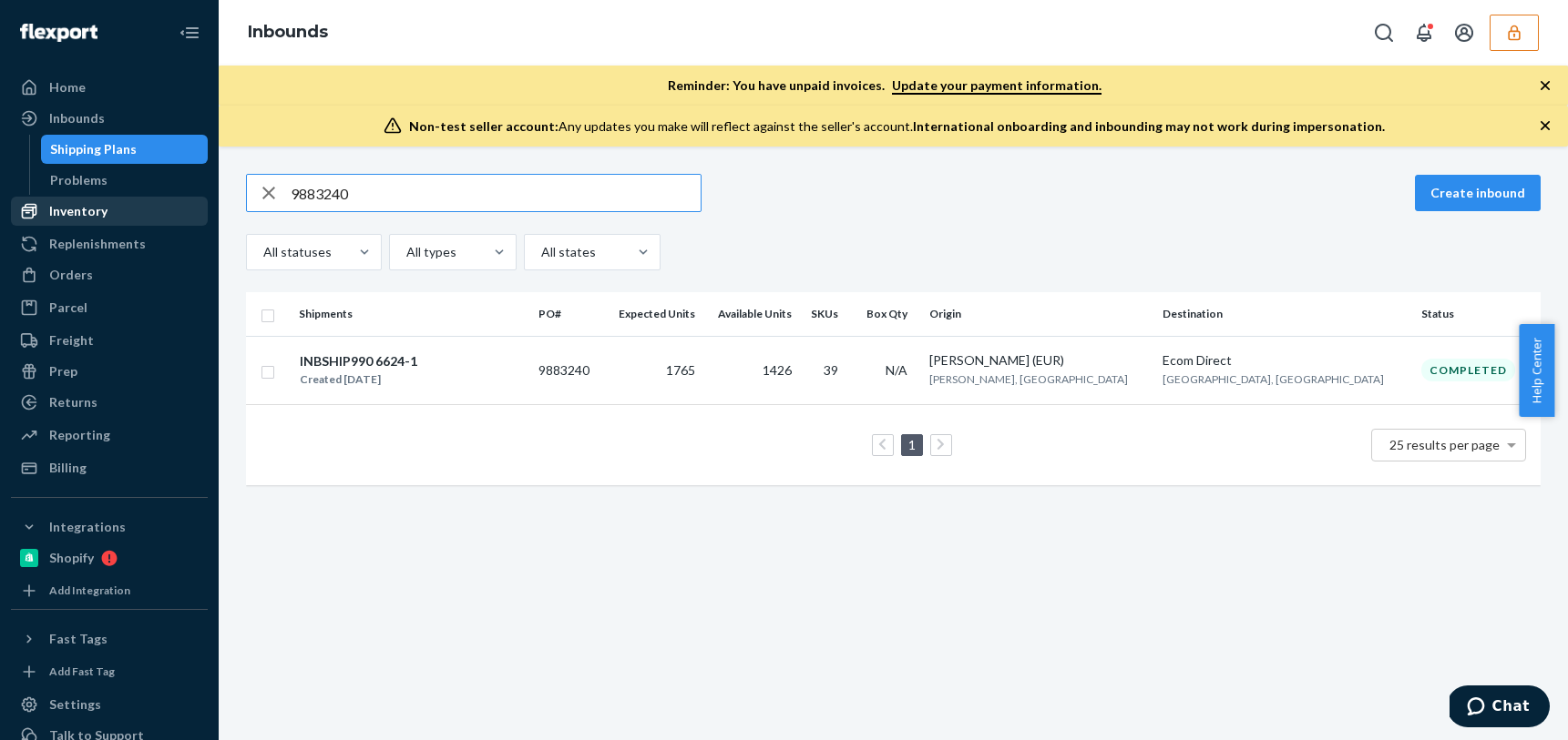
type input "9883240"
click at [1531, 33] on button "button" at bounding box center [1515, 32] width 49 height 36
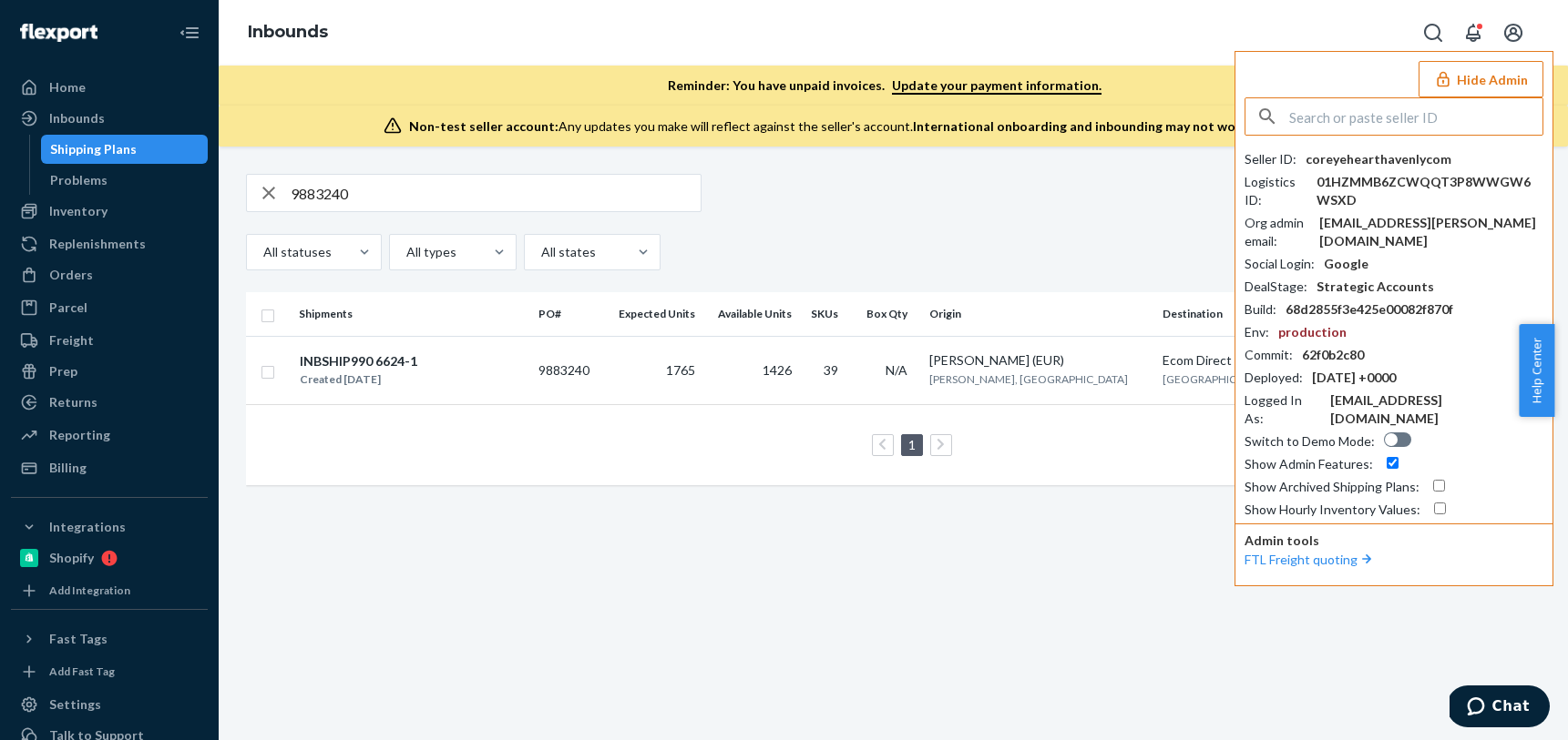
click at [1307, 118] on input "text" at bounding box center [1416, 117] width 254 height 36
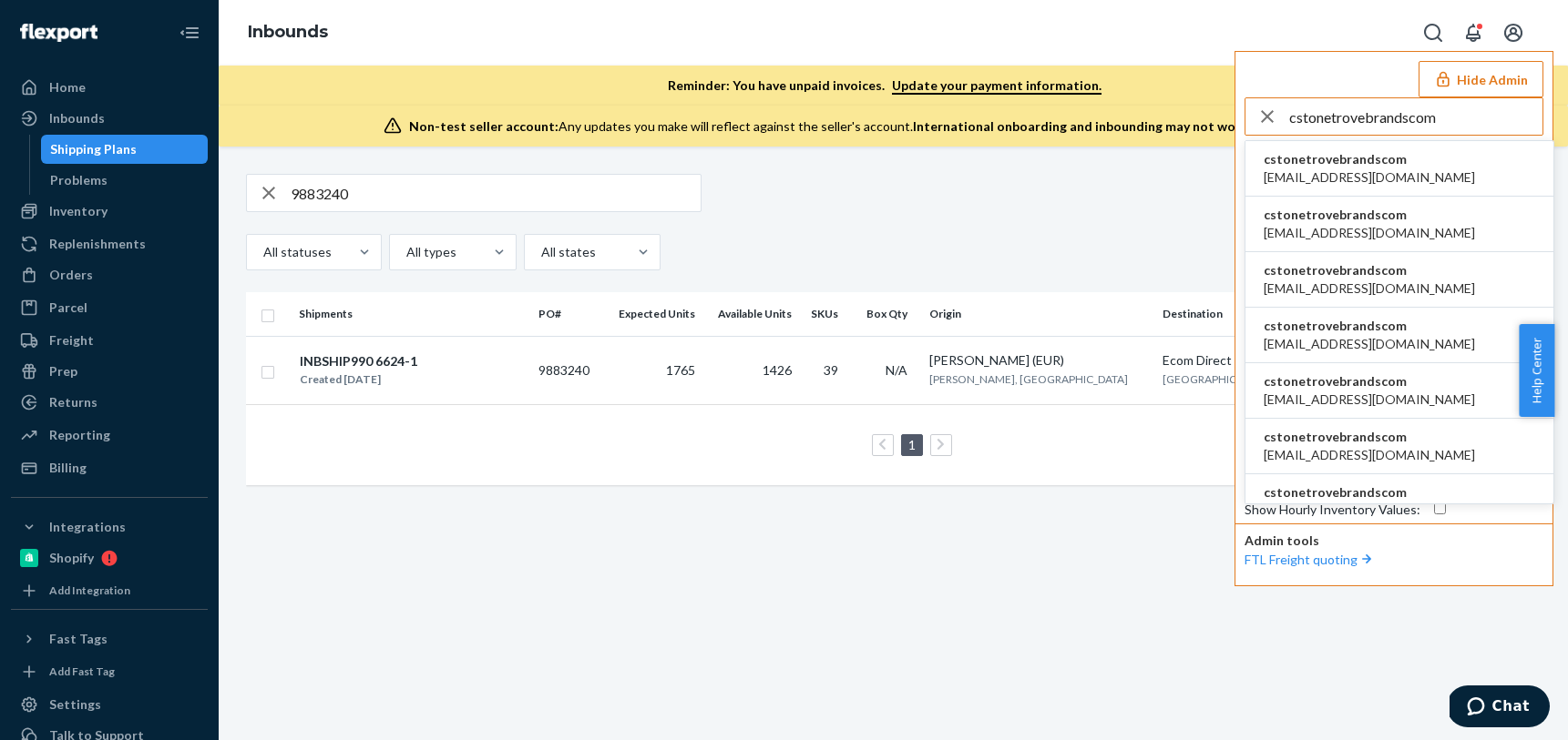
type input "cstonetrovebrandscom"
click at [1444, 174] on li "cstonetrovebrandscom aangerhofer@trovebrands.com" at bounding box center [1400, 169] width 308 height 55
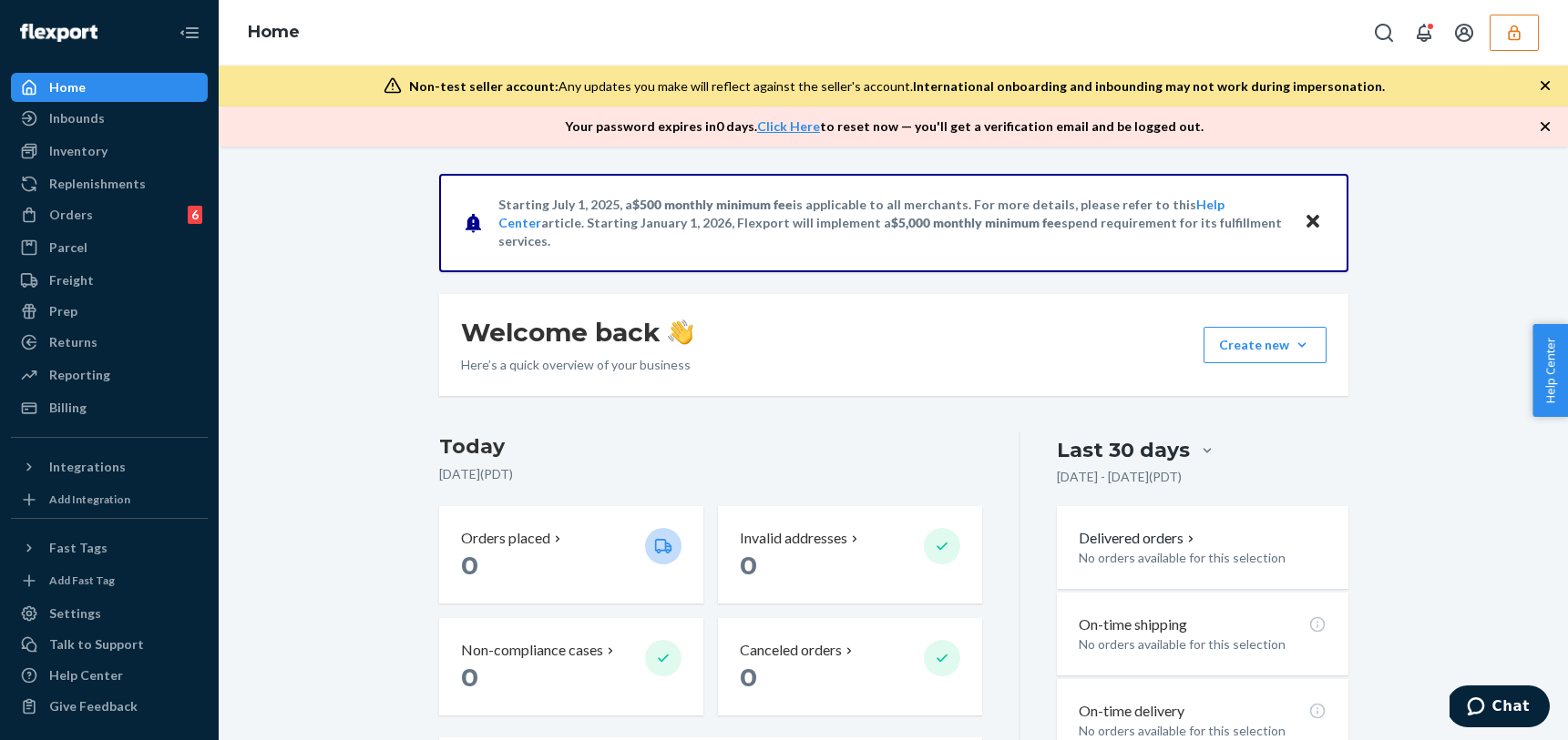
click at [334, 424] on div "Starting [DATE], a $500 monthly minimum fee is applicable to all merchants. For…" at bounding box center [892, 730] width 1322 height 1111
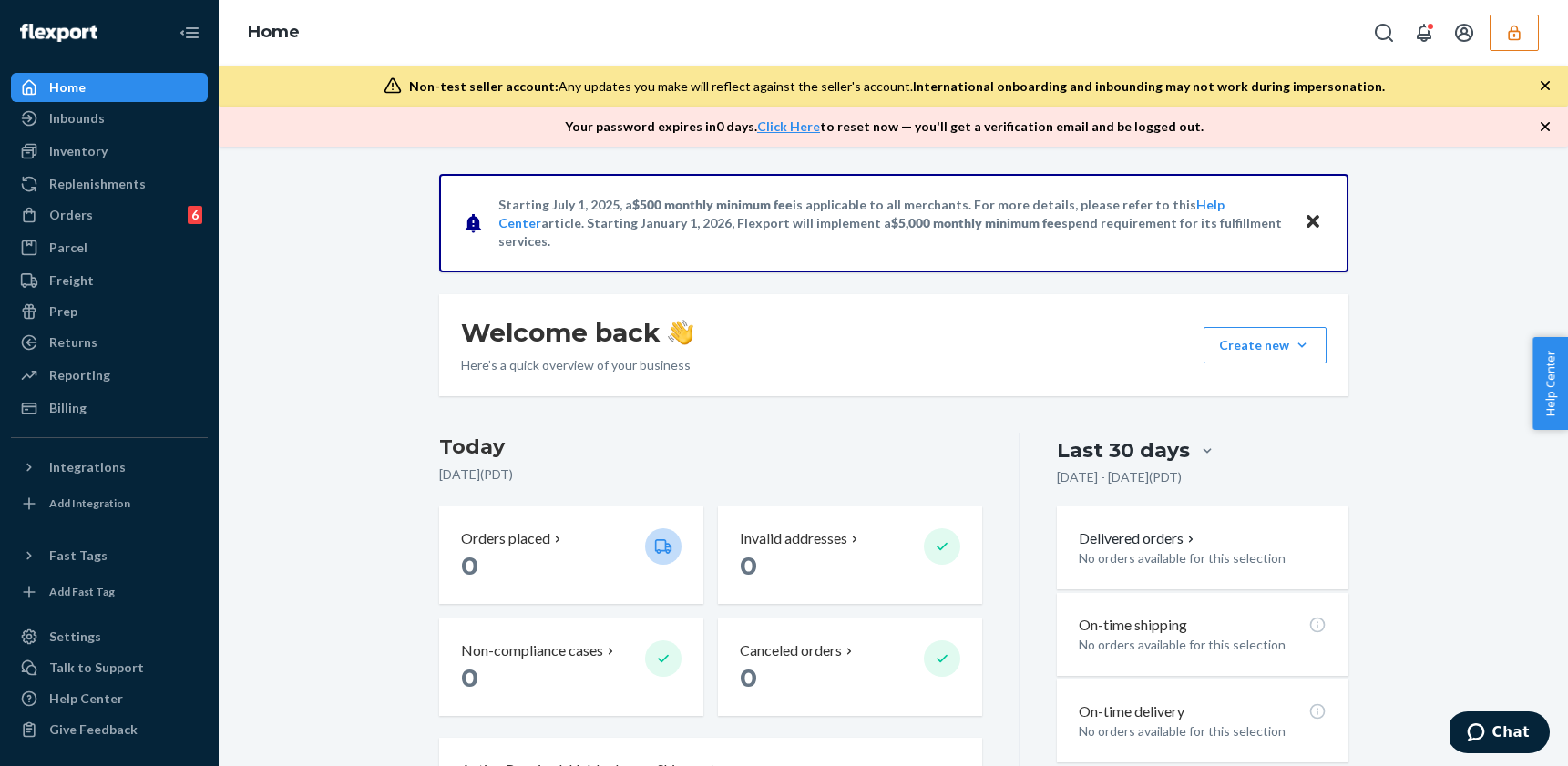
click at [347, 542] on div "Starting July 1, 2025, a $500 monthly minimum fee is applicable to all merchant…" at bounding box center [892, 730] width 1322 height 1112
click at [93, 225] on div "Orders 6" at bounding box center [108, 215] width 193 height 26
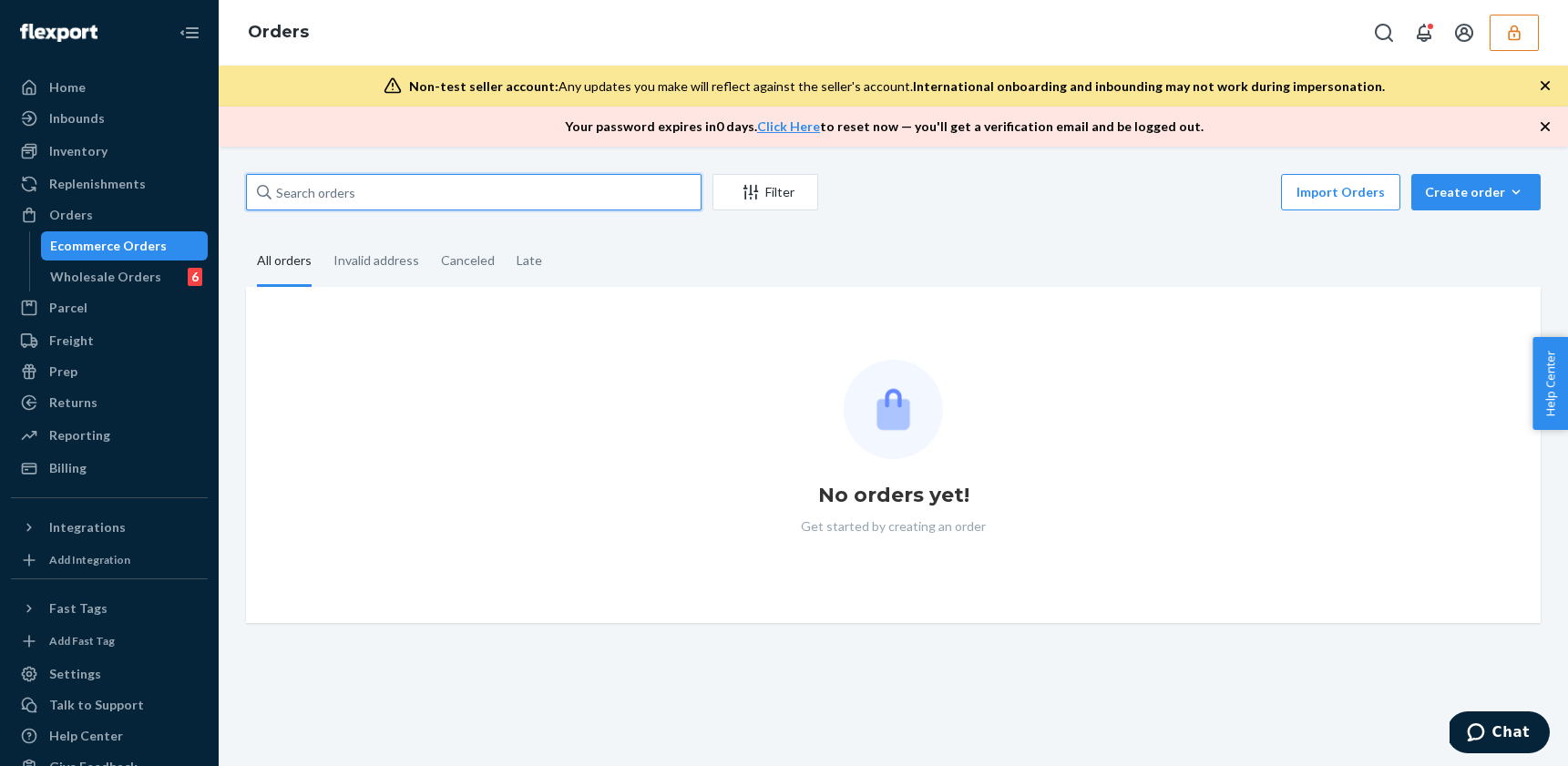
click at [352, 193] on input "text" at bounding box center [473, 192] width 455 height 36
click at [440, 193] on input "text" at bounding box center [473, 192] width 455 height 36
paste input "191029439"
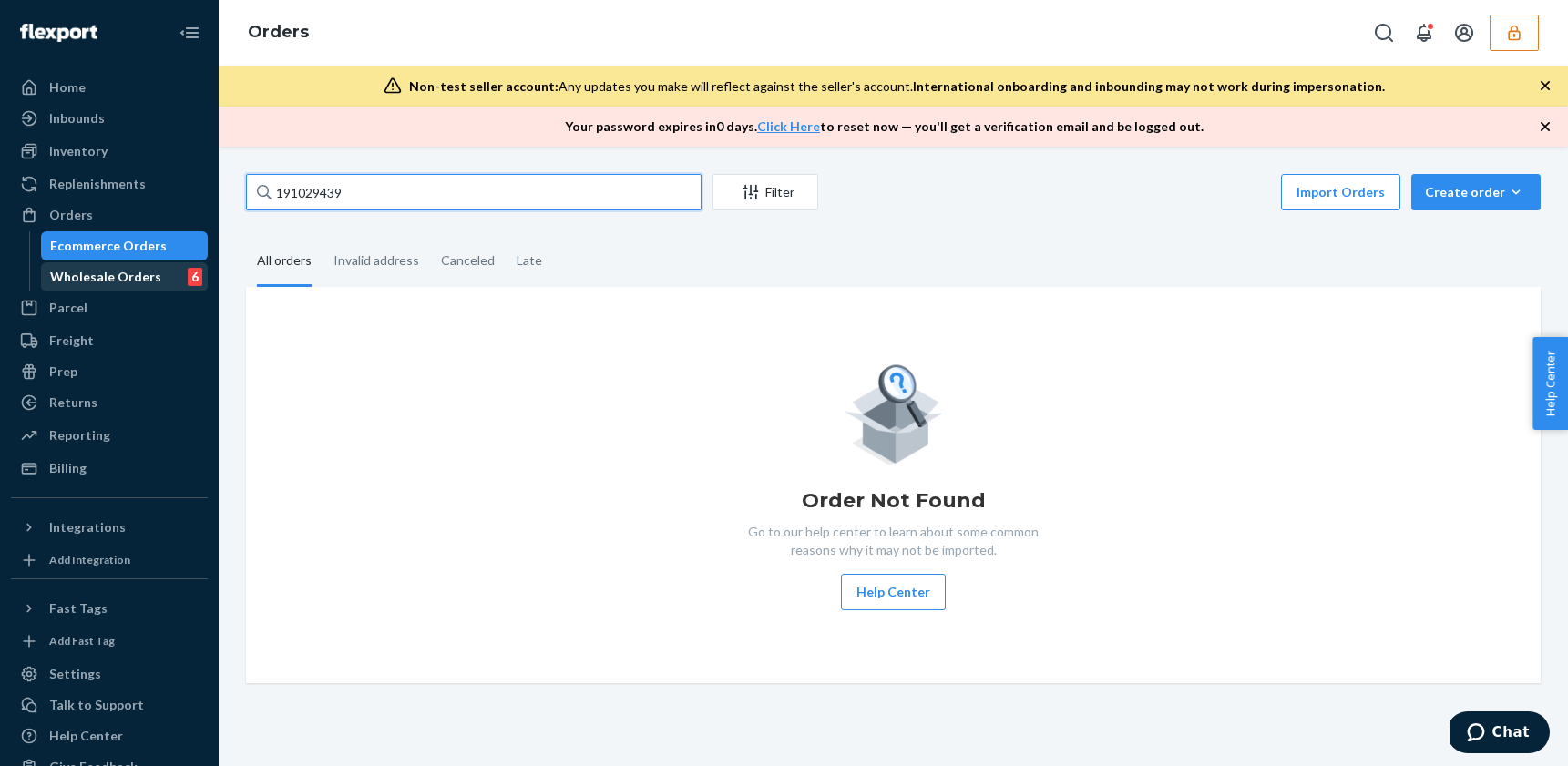
type input "191029439"
drag, startPoint x: 109, startPoint y: 268, endPoint x: 119, endPoint y: 267, distance: 10.0
click at [109, 268] on div "Wholesale Orders" at bounding box center [105, 277] width 111 height 18
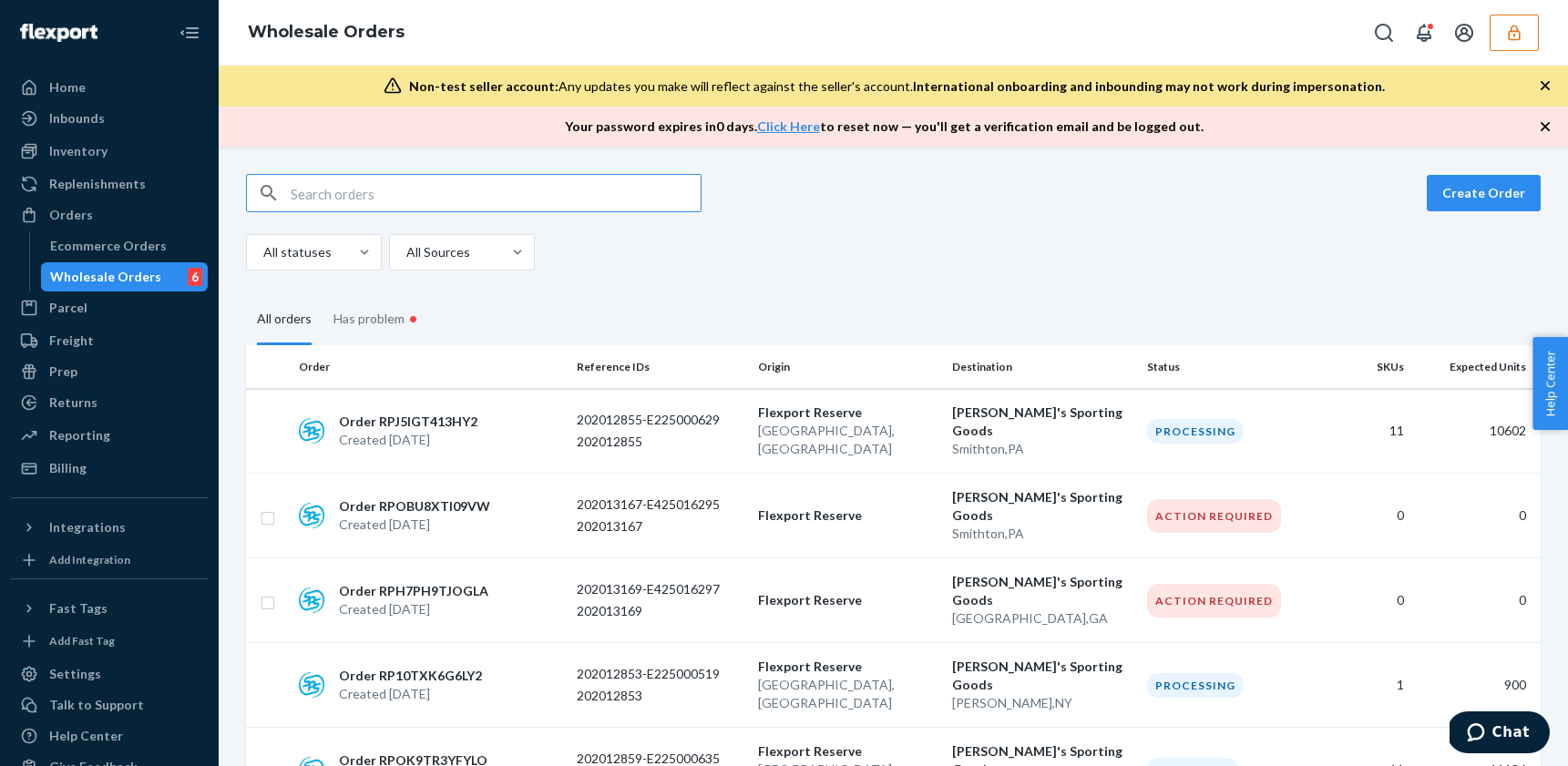
click at [346, 201] on input "text" at bounding box center [495, 193] width 410 height 36
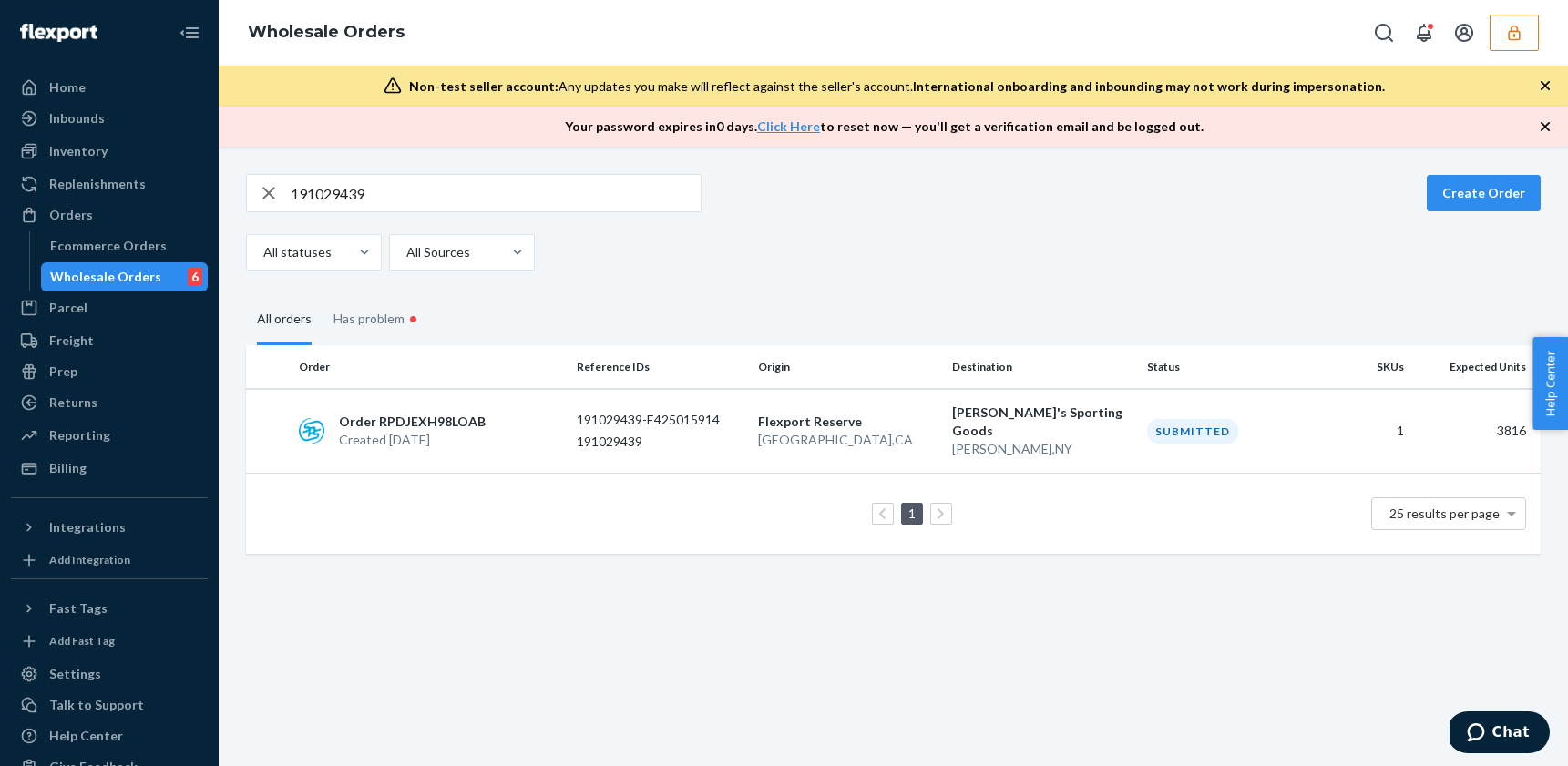
click at [478, 184] on input "191029439" at bounding box center [495, 193] width 410 height 36
paste input "8"
click at [405, 185] on input "191029438" at bounding box center [495, 193] width 410 height 36
click at [405, 186] on input "191029438" at bounding box center [495, 193] width 410 height 36
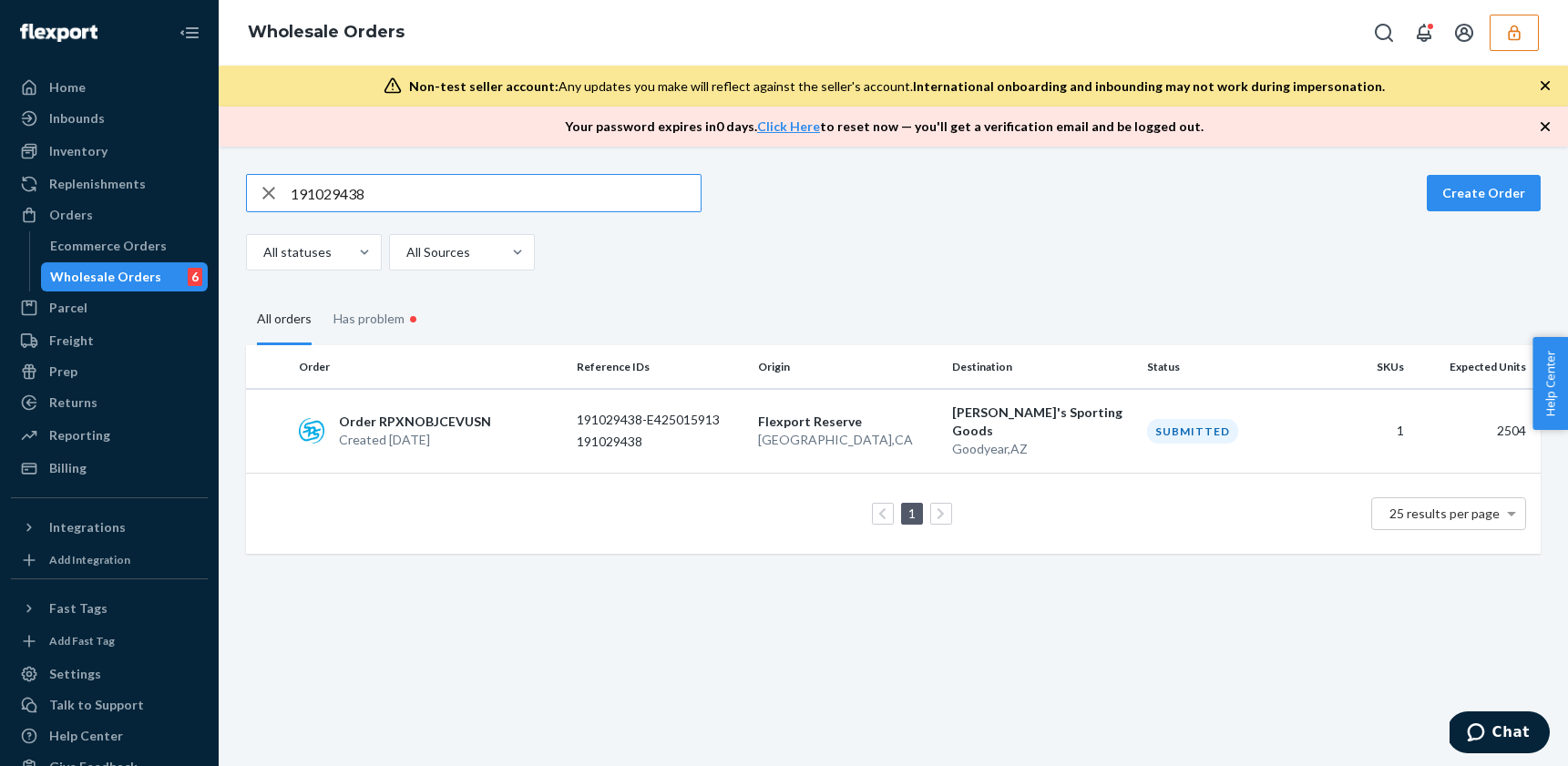
paste input "7"
click at [407, 193] on input "191029437" at bounding box center [495, 193] width 410 height 36
paste input "6"
click at [417, 204] on input "191029436" at bounding box center [495, 193] width 410 height 36
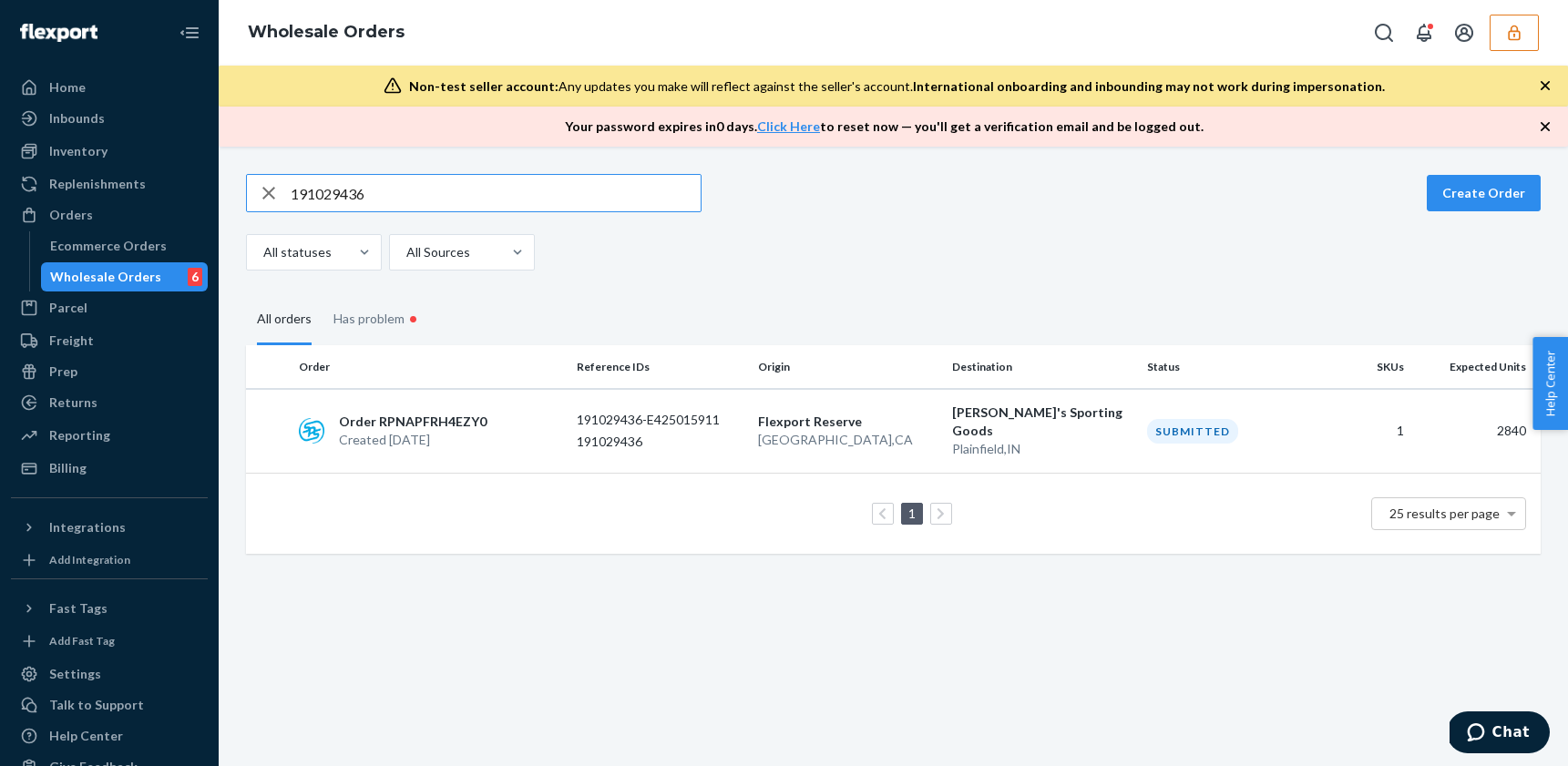
click at [416, 204] on input "191029436" at bounding box center [495, 193] width 410 height 36
paste input "5"
click at [443, 192] on input "191029435" at bounding box center [495, 193] width 410 height 36
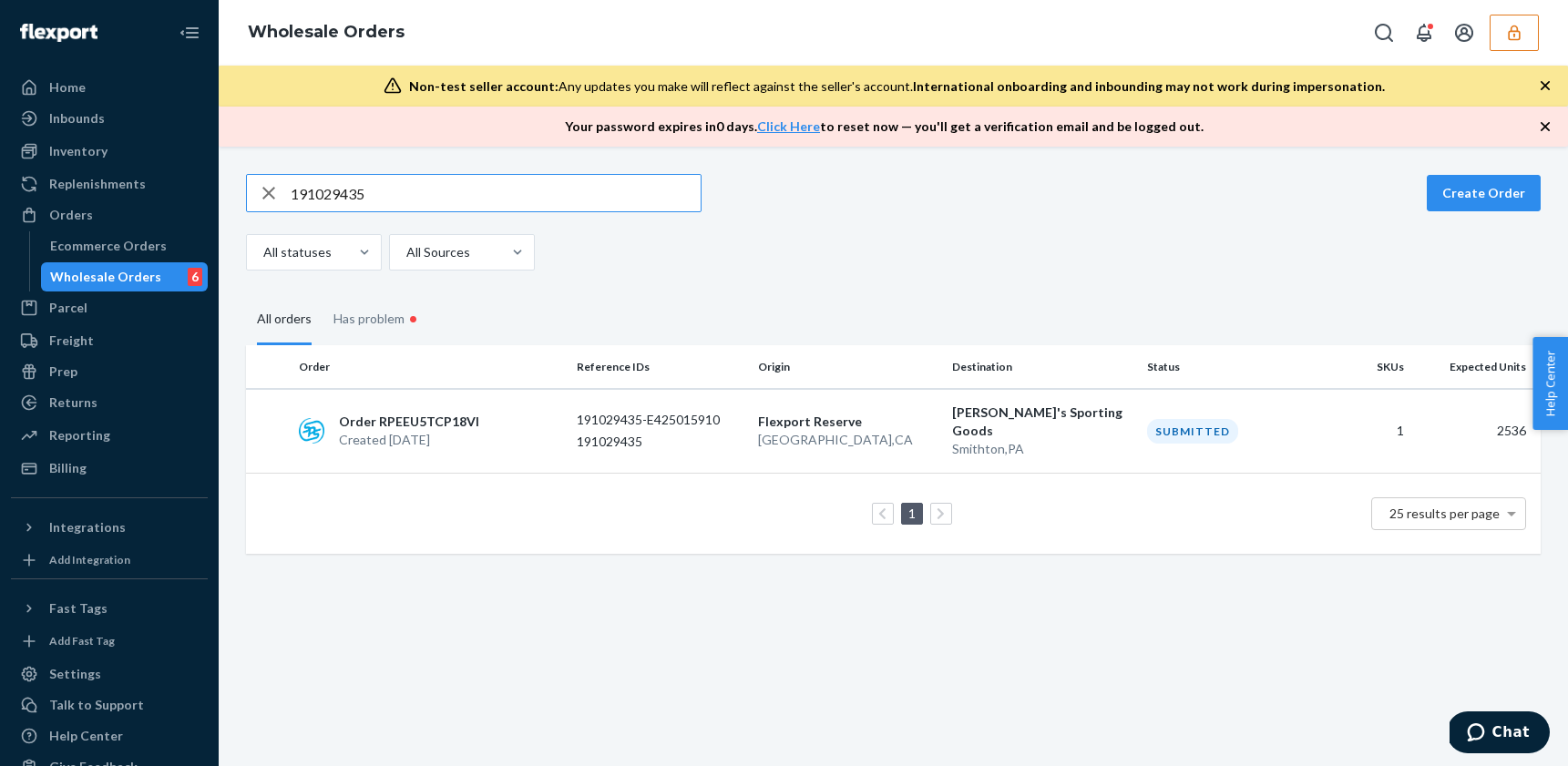
paste input "0001458707-0551"
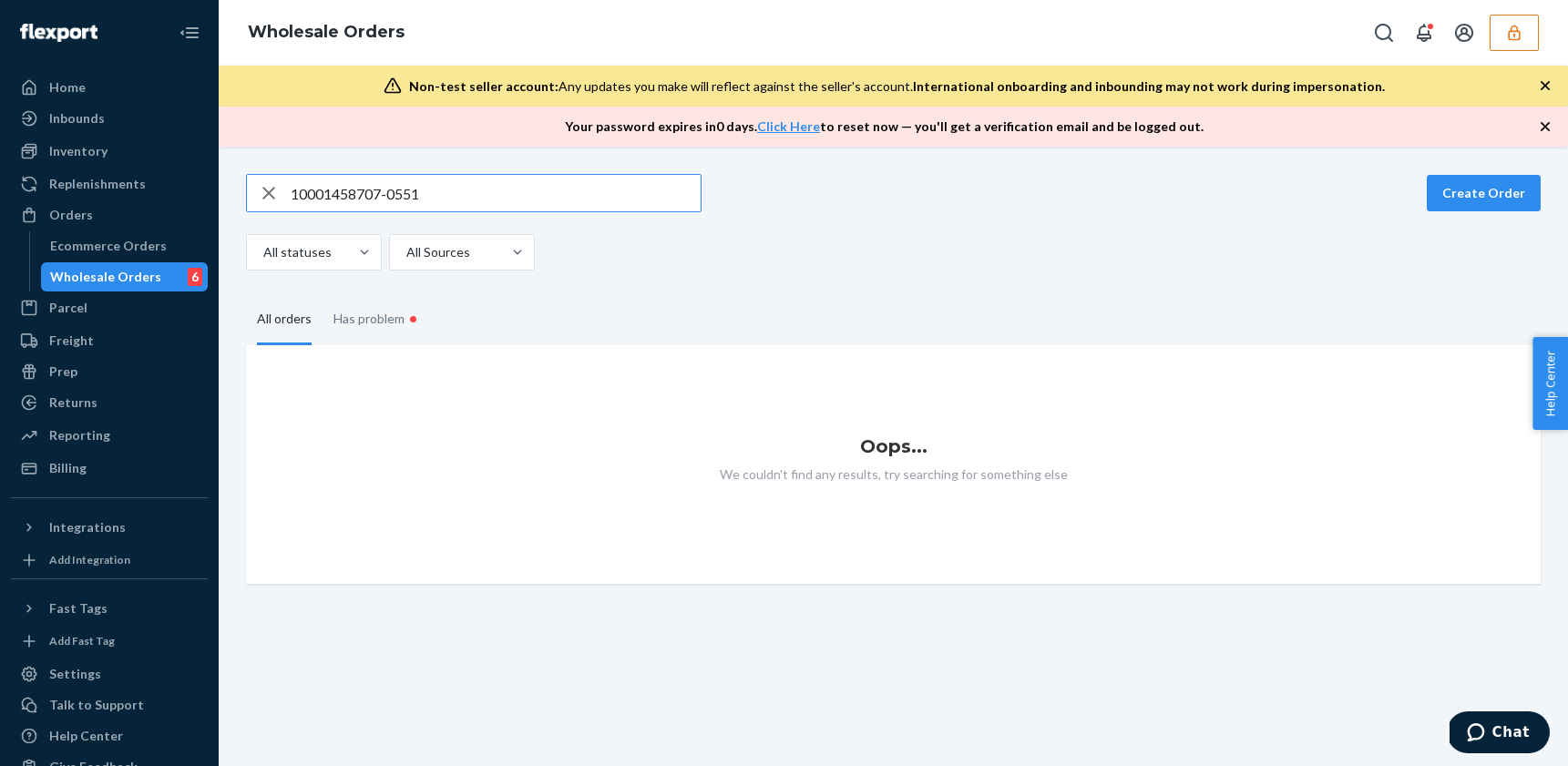
drag, startPoint x: 437, startPoint y: 203, endPoint x: 384, endPoint y: 197, distance: 53.3
click at [384, 197] on input "10001458707-0551" at bounding box center [495, 193] width 410 height 36
type input "10001458707"
click at [1515, 45] on button "button" at bounding box center [1515, 32] width 49 height 36
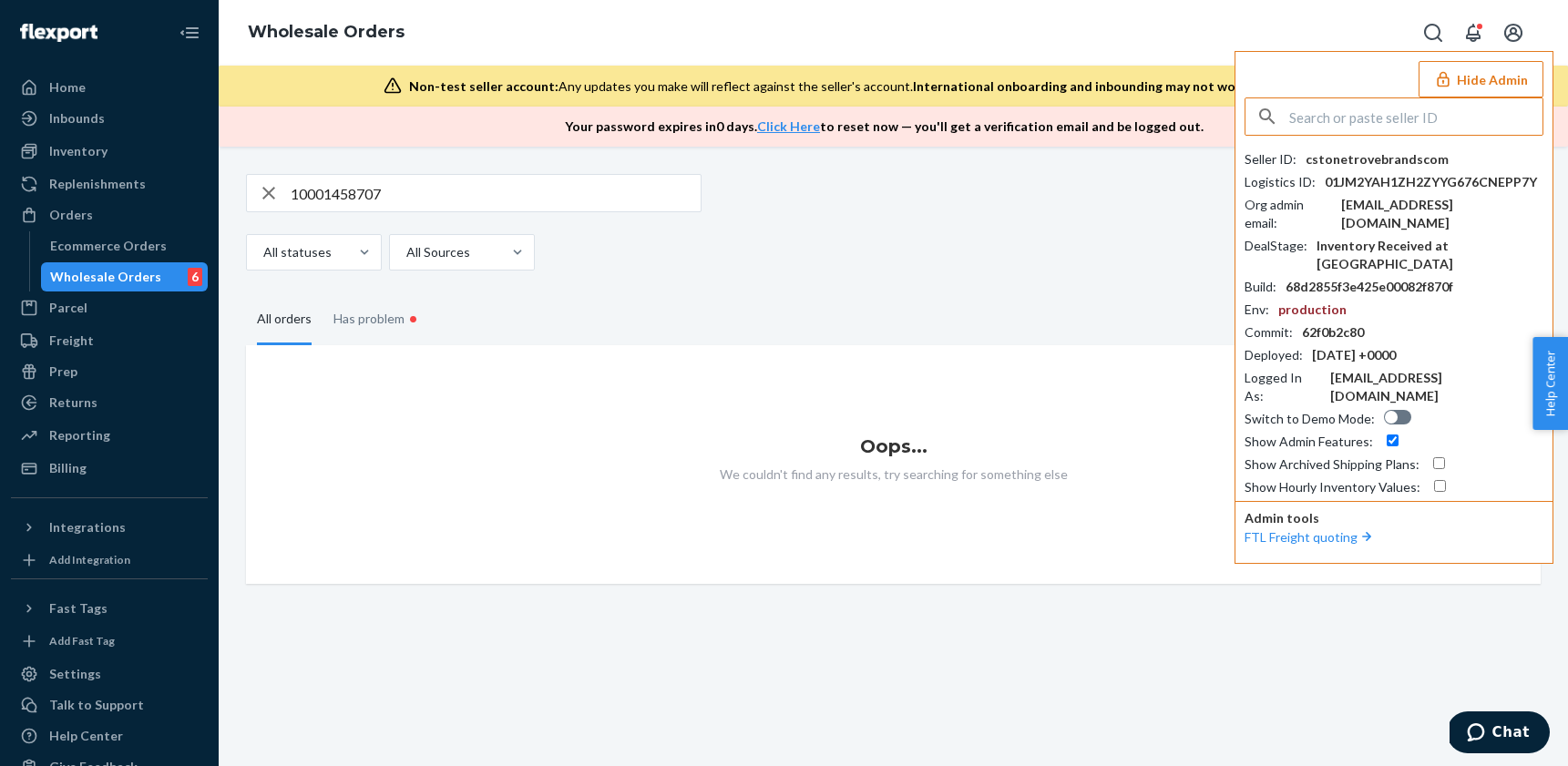
click at [1363, 105] on input "text" at bounding box center [1416, 117] width 254 height 36
click at [1359, 114] on input "text" at bounding box center [1416, 117] width 254 height 36
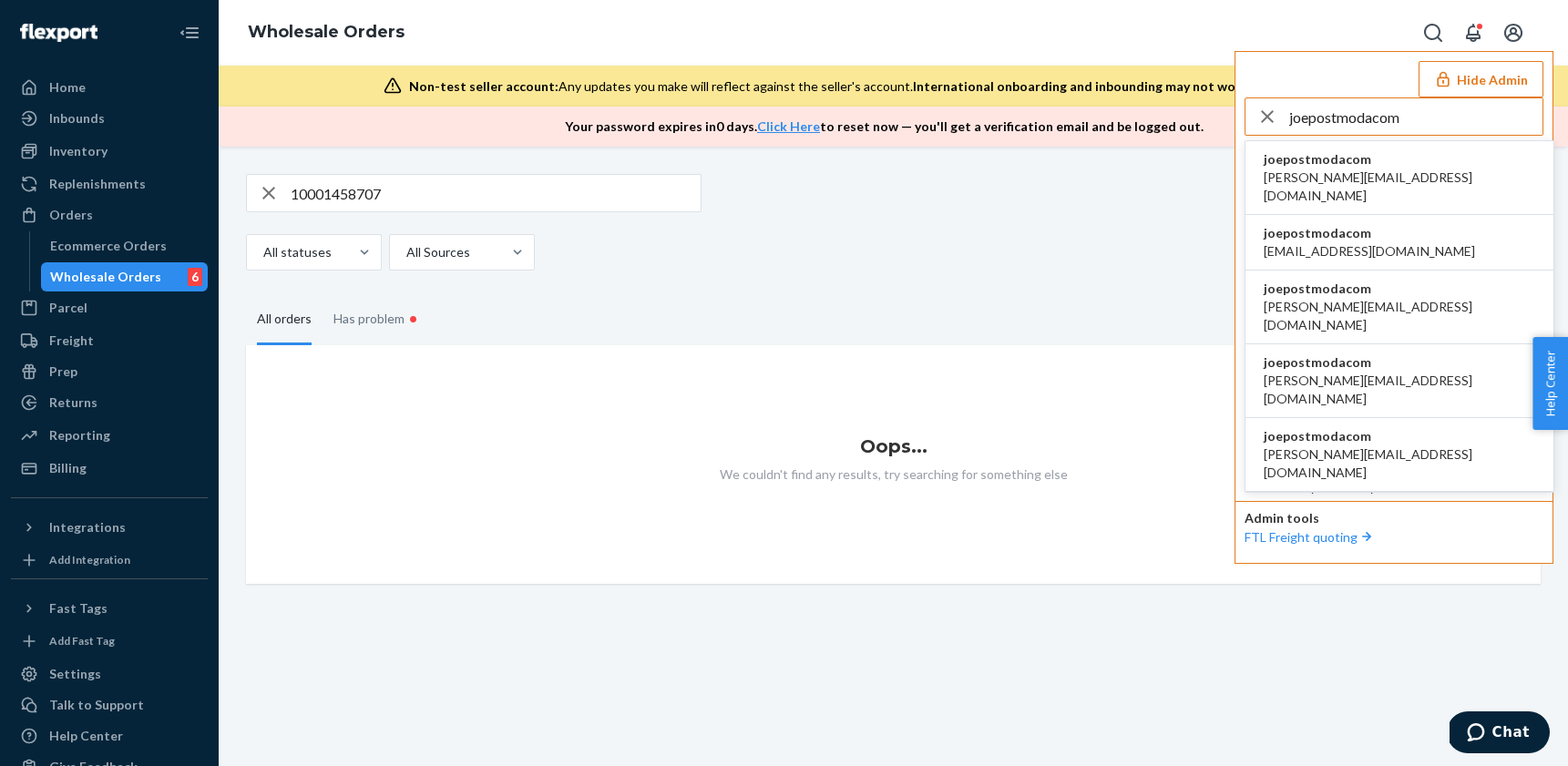
type input "joepostmodacom"
click at [1394, 165] on li "joepostmodacom adarsh@postmoda.com" at bounding box center [1400, 179] width 308 height 74
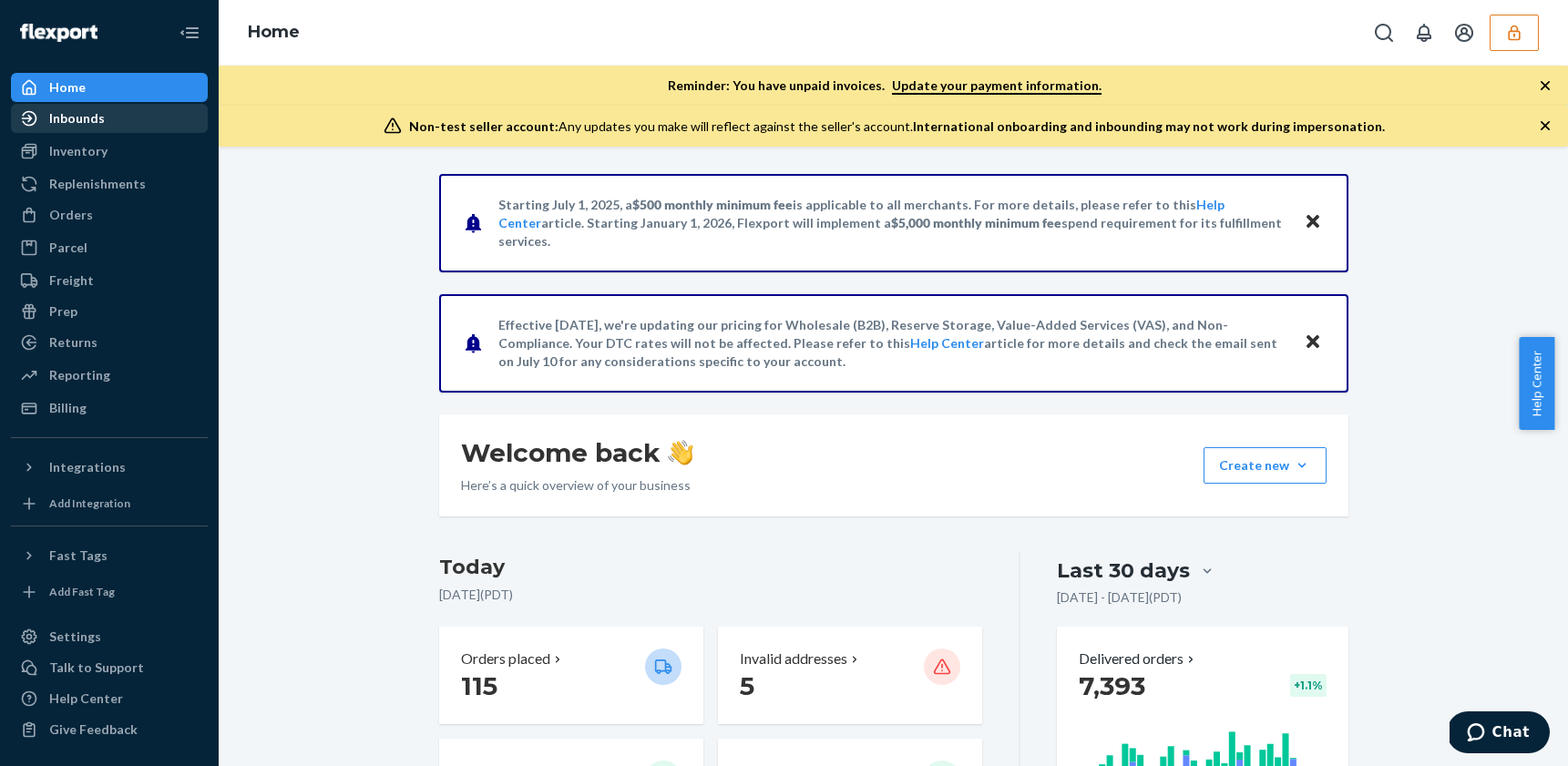
click at [104, 126] on div "Inbounds" at bounding box center [108, 118] width 193 height 26
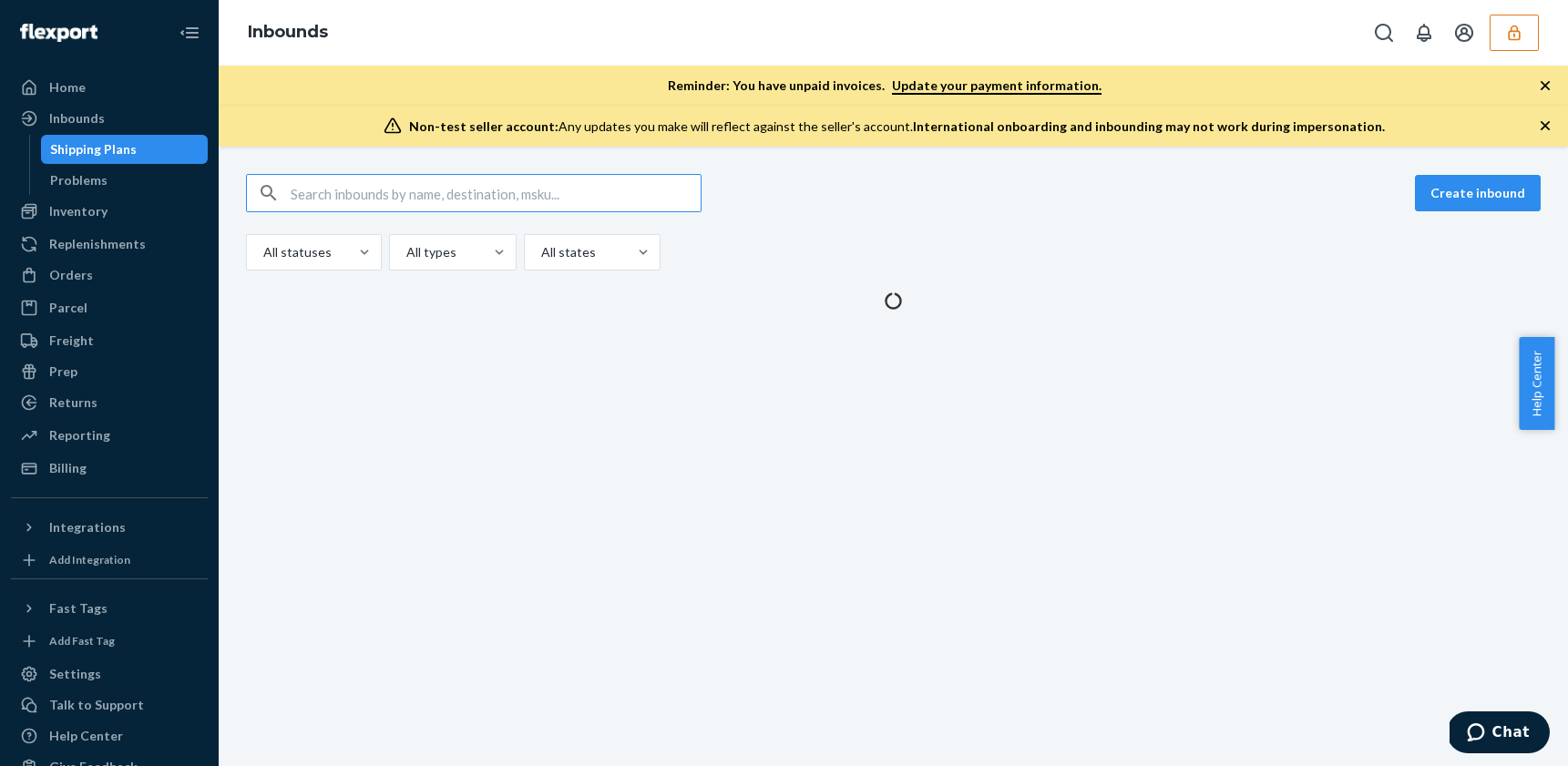
click at [386, 193] on input "text" at bounding box center [495, 193] width 410 height 36
type input "9948080"
click at [346, 196] on input "text" at bounding box center [495, 193] width 410 height 36
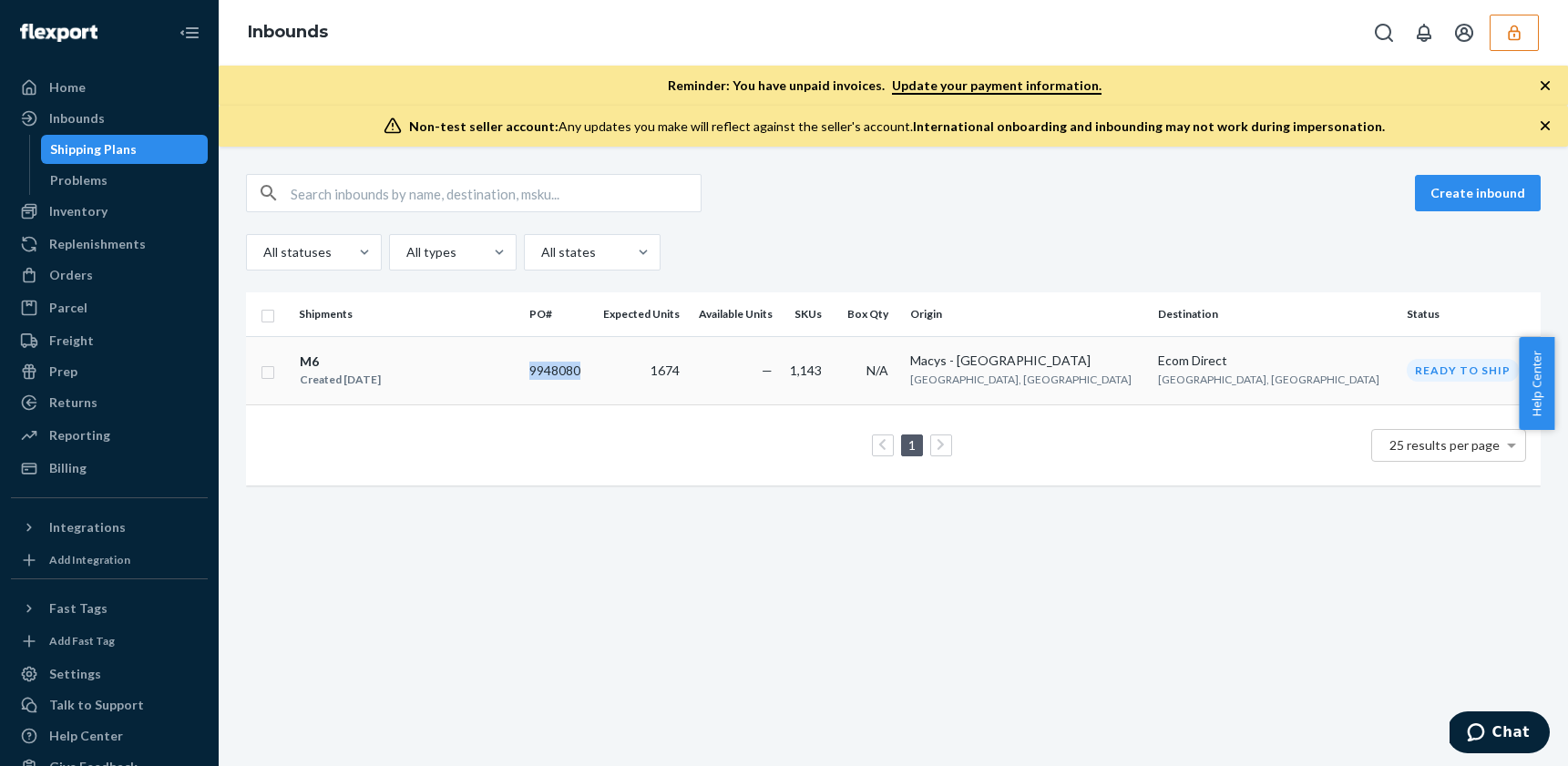
drag, startPoint x: 636, startPoint y: 367, endPoint x: 583, endPoint y: 372, distance: 53.2
click at [583, 372] on td "9948080" at bounding box center [556, 371] width 69 height 68
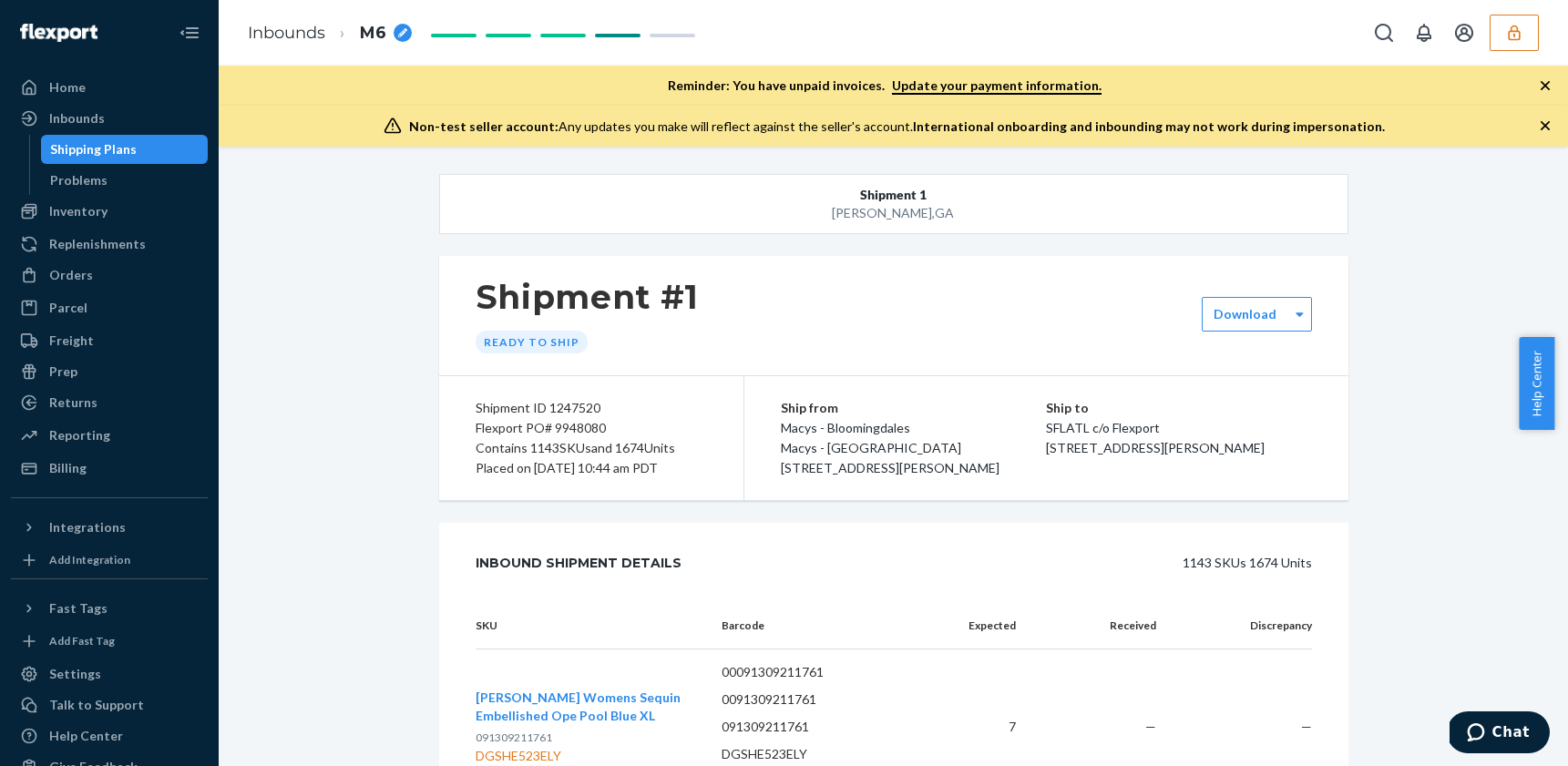
click at [576, 427] on div "Flexport PO# 9948080" at bounding box center [591, 428] width 232 height 20
click at [575, 428] on div "Flexport PO# 9948080" at bounding box center [591, 428] width 232 height 20
copy div "9948080"
